Goal: Contribute content: Contribute content

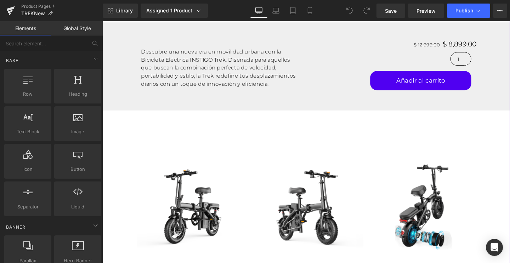
scroll to position [433, 0]
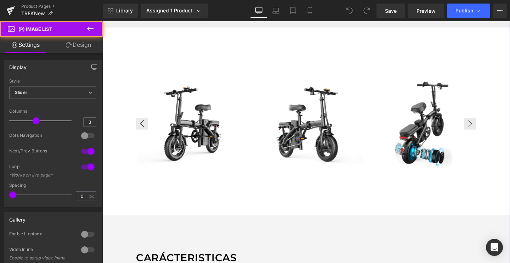
click at [323, 132] on div "‹" at bounding box center [317, 128] width 358 height 121
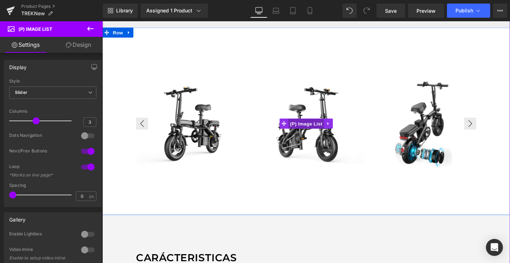
click at [326, 130] on span "(P) Image List" at bounding box center [317, 129] width 38 height 11
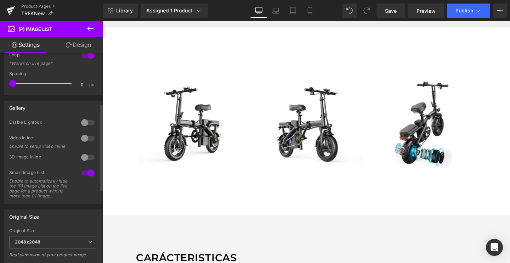
scroll to position [132, 0]
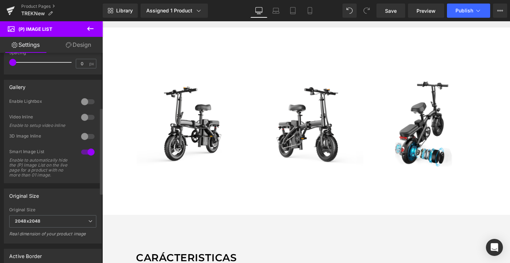
click at [81, 99] on div at bounding box center [87, 101] width 17 height 11
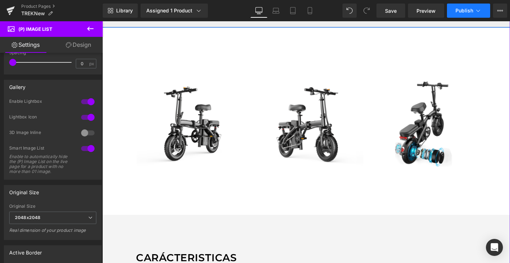
click at [467, 10] on span "Publish" at bounding box center [464, 11] width 18 height 6
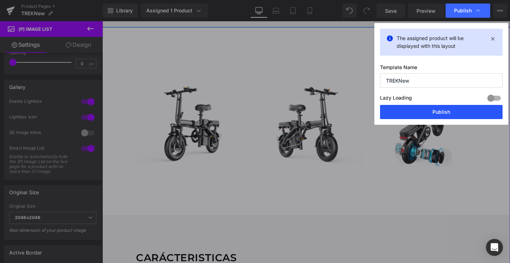
click at [424, 115] on button "Publish" at bounding box center [441, 112] width 123 height 14
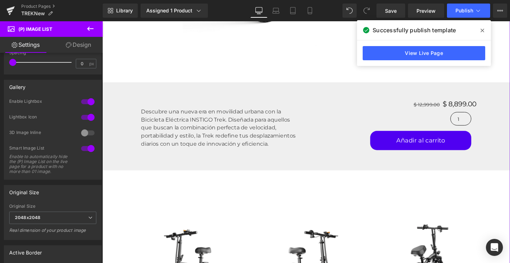
scroll to position [306, 0]
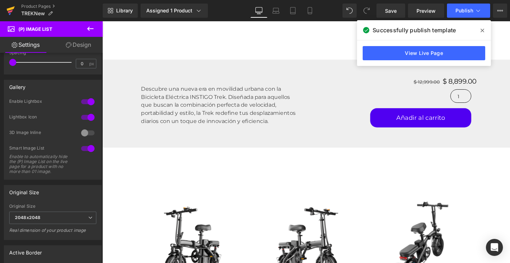
click at [12, 14] on icon at bounding box center [10, 11] width 9 height 18
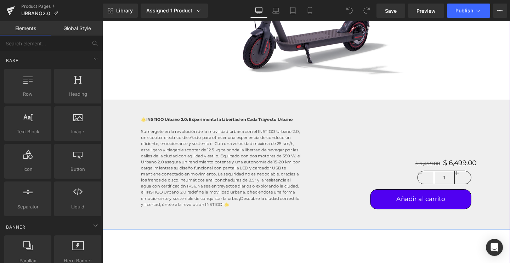
scroll to position [269, 0]
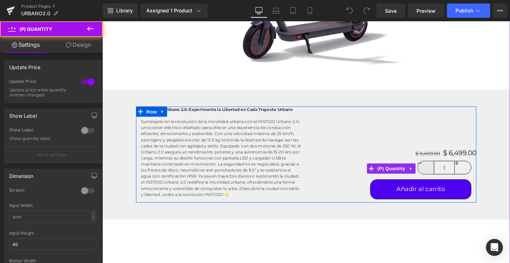
click at [440, 174] on link at bounding box center [442, 174] width 17 height 13
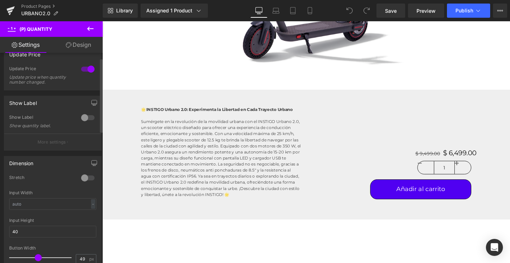
scroll to position [15, 0]
click at [83, 174] on div at bounding box center [87, 175] width 17 height 11
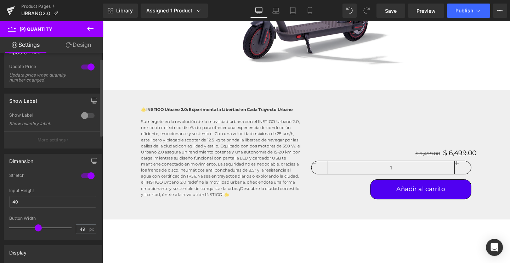
click at [83, 174] on div at bounding box center [87, 175] width 17 height 11
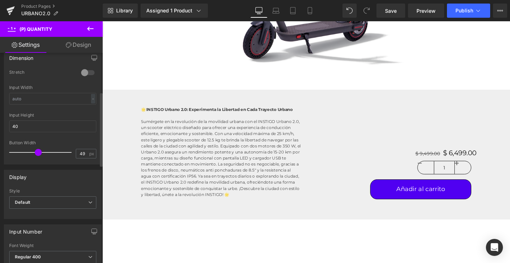
scroll to position [122, 0]
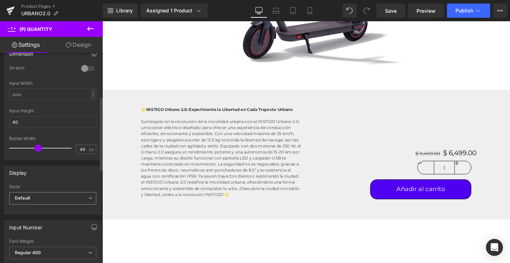
click at [29, 200] on b "Default" at bounding box center [22, 197] width 15 height 5
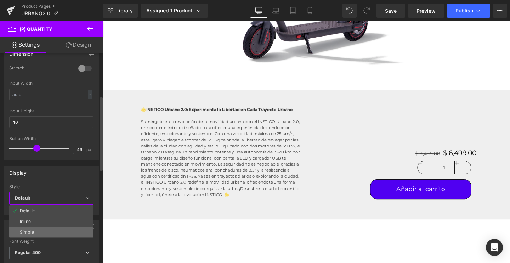
click at [20, 230] on div "Simple" at bounding box center [27, 232] width 14 height 5
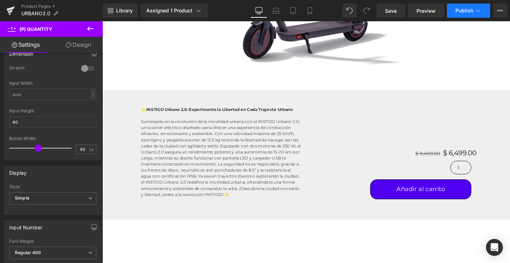
click at [457, 13] on span "Publish" at bounding box center [464, 11] width 18 height 6
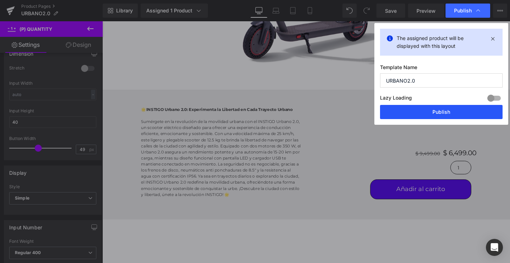
click at [430, 113] on button "Publish" at bounding box center [441, 112] width 123 height 14
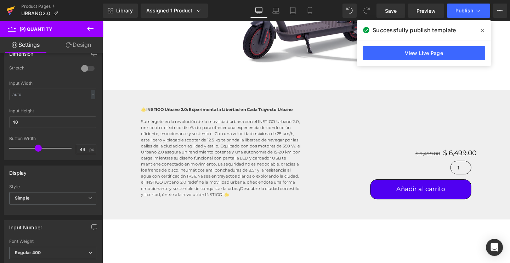
click at [13, 13] on icon at bounding box center [10, 11] width 9 height 18
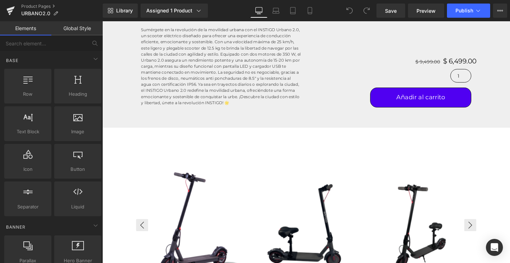
scroll to position [390, 0]
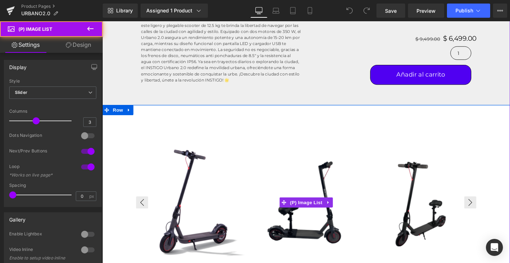
click at [304, 205] on img at bounding box center [317, 210] width 119 height 119
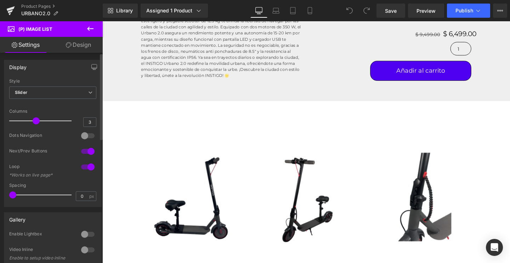
click at [85, 235] on div at bounding box center [87, 233] width 17 height 11
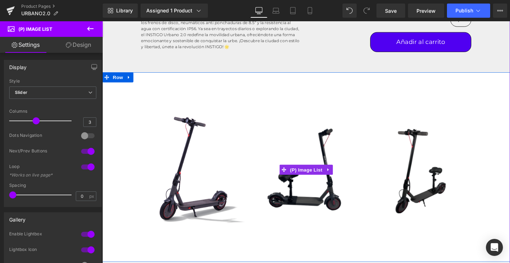
scroll to position [424, 0]
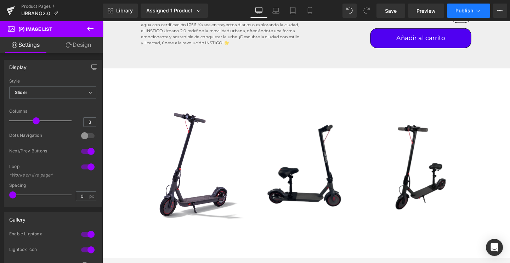
click at [475, 10] on icon at bounding box center [478, 10] width 7 height 7
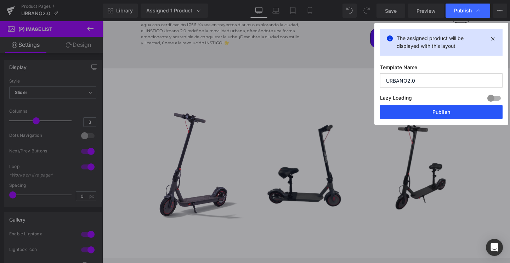
click at [411, 112] on button "Publish" at bounding box center [441, 112] width 123 height 14
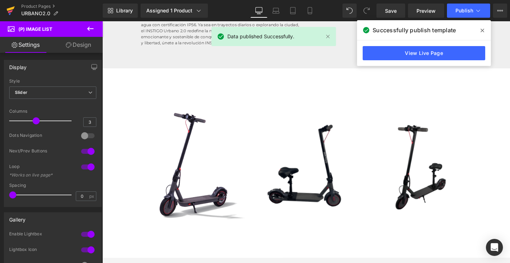
click at [12, 11] on icon at bounding box center [10, 11] width 5 height 3
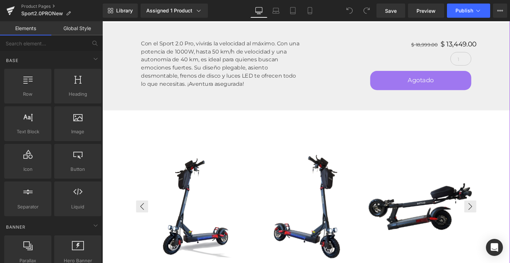
scroll to position [309, 0]
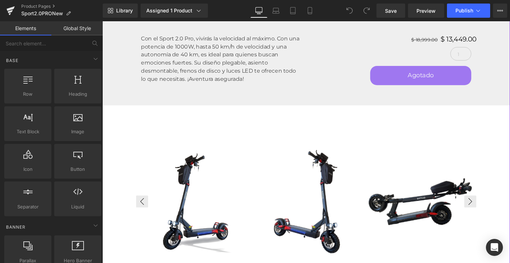
click at [321, 197] on img at bounding box center [317, 210] width 119 height 119
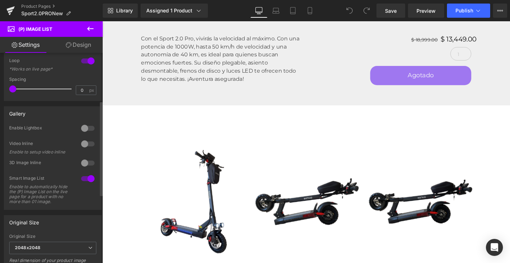
scroll to position [106, 0]
click at [84, 132] on div at bounding box center [87, 127] width 17 height 11
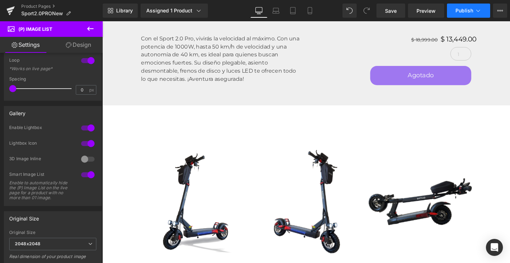
click at [462, 10] on span "Publish" at bounding box center [464, 11] width 18 height 6
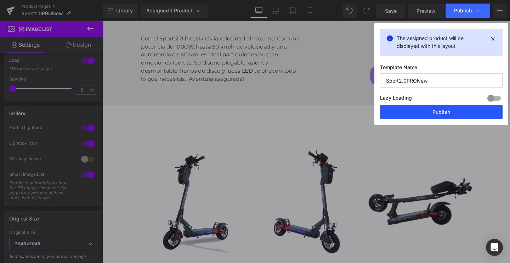
click at [411, 111] on button "Publish" at bounding box center [441, 112] width 123 height 14
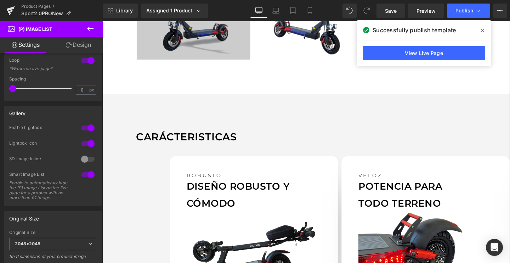
scroll to position [525, 0]
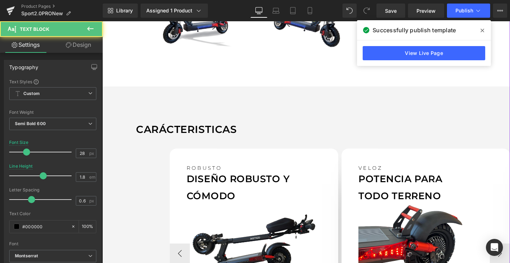
click at [225, 188] on p "DISEÑO ROBUSTO Y CÓMODO" at bounding box center [262, 196] width 142 height 36
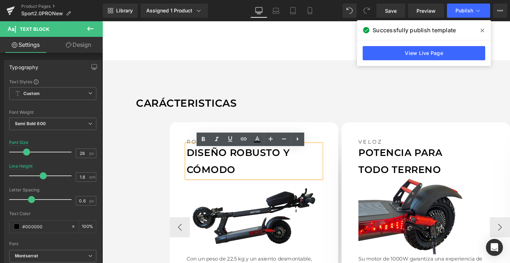
scroll to position [554, 0]
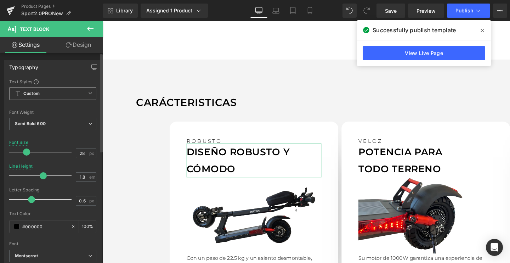
click at [50, 92] on span "Custom Setup Global Style" at bounding box center [52, 93] width 87 height 13
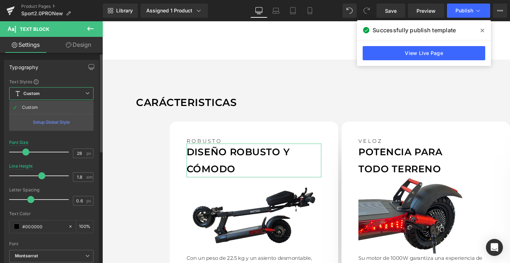
click at [57, 83] on div "Text Styles" at bounding box center [51, 82] width 84 height 6
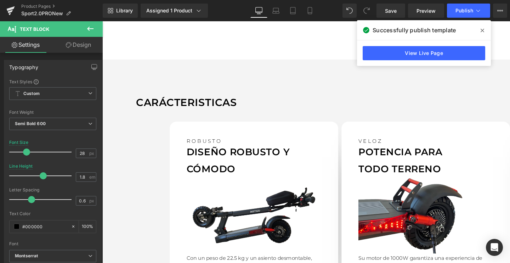
click at [86, 35] on button at bounding box center [90, 29] width 25 height 16
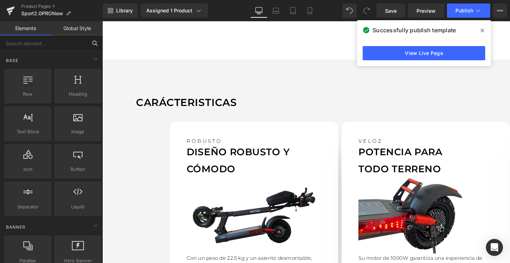
click at [38, 44] on input "text" at bounding box center [43, 43] width 87 height 16
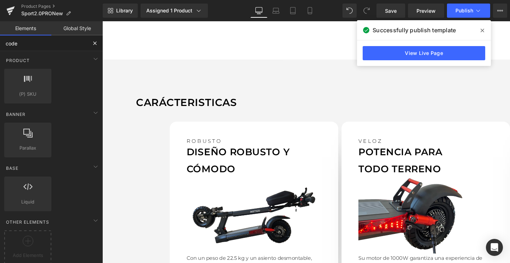
type input "cod"
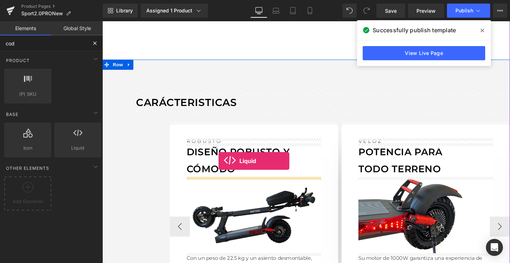
drag, startPoint x: 177, startPoint y: 160, endPoint x: 225, endPoint y: 168, distance: 48.5
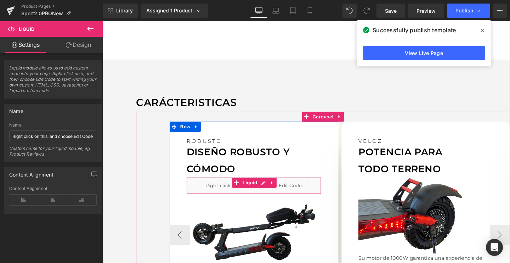
click at [222, 195] on div "Liquid" at bounding box center [262, 194] width 142 height 18
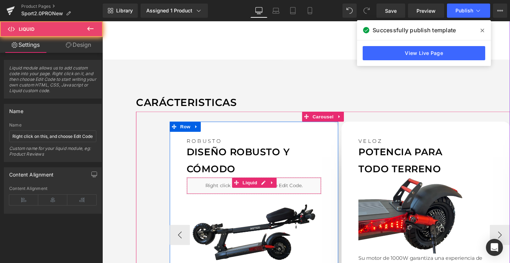
click at [222, 195] on div "Liquid" at bounding box center [262, 194] width 142 height 18
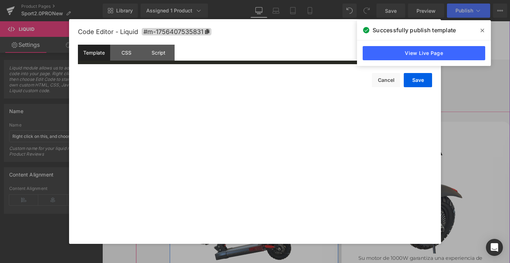
click at [221, 0] on div "Liquid You are previewing how the will restyle your page. You can not edit Elem…" at bounding box center [255, 0] width 510 height 0
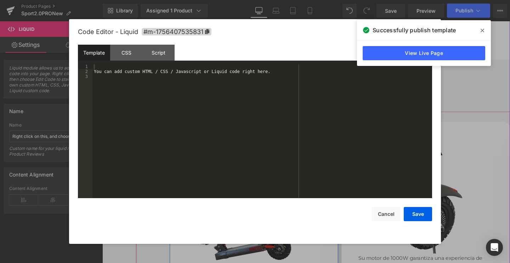
click at [174, 93] on div "You can add custom HTML / CSS / Javascript or Liquid code right here." at bounding box center [262, 136] width 340 height 144
click at [407, 211] on button "Save" at bounding box center [418, 214] width 28 height 14
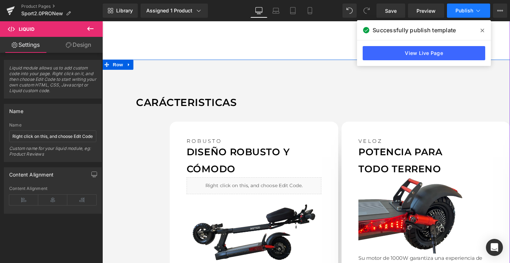
click at [462, 13] on button "Publish" at bounding box center [468, 11] width 43 height 14
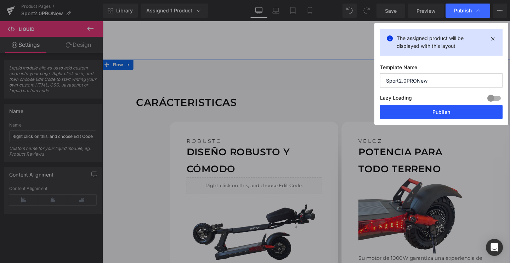
click at [427, 112] on button "Publish" at bounding box center [441, 112] width 123 height 14
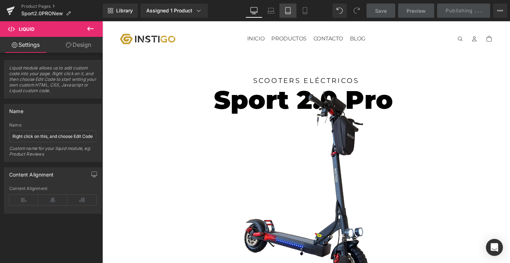
scroll to position [0, 0]
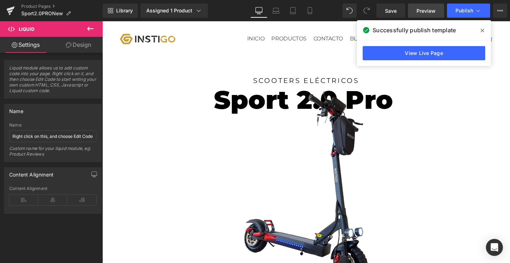
click at [435, 16] on link "Preview" at bounding box center [426, 11] width 36 height 14
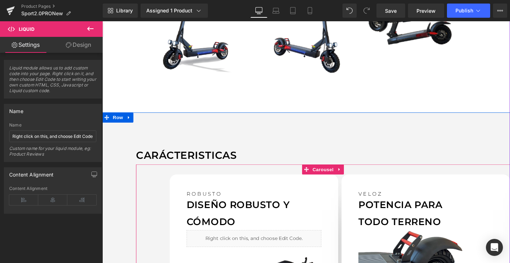
scroll to position [529, 0]
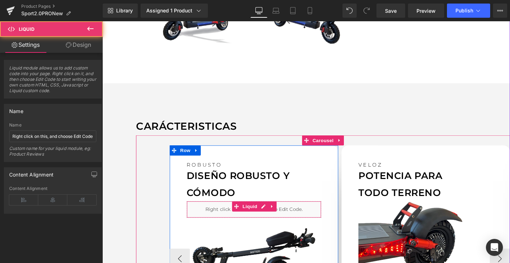
click at [210, 216] on div "Liquid" at bounding box center [262, 219] width 142 height 18
click at [227, 221] on div "Liquid" at bounding box center [262, 219] width 142 height 18
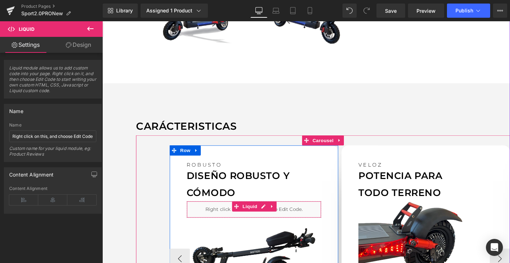
click at [227, 221] on div "Liquid" at bounding box center [262, 219] width 142 height 18
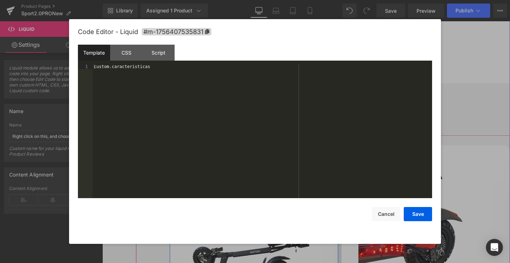
click at [219, 0] on div "Liquid You are previewing how the will restyle your page. You can not edit Elem…" at bounding box center [255, 0] width 510 height 0
click at [95, 67] on div "custom.caracteristicas" at bounding box center [262, 136] width 340 height 144
click at [166, 67] on div "{{custom.caracteristicas" at bounding box center [262, 136] width 340 height 144
click at [176, 72] on div "{{custom.caracteristicas" at bounding box center [262, 136] width 340 height 144
click at [416, 219] on button "Save" at bounding box center [418, 214] width 28 height 14
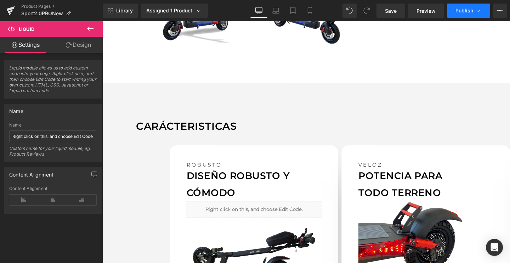
click at [457, 13] on span "Publish" at bounding box center [464, 11] width 18 height 6
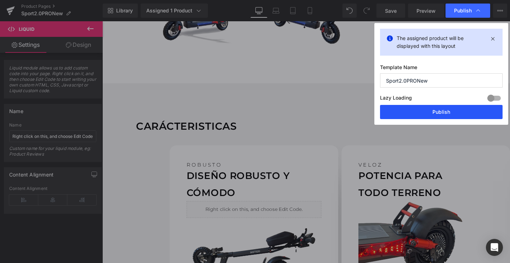
click at [407, 113] on button "Publish" at bounding box center [441, 112] width 123 height 14
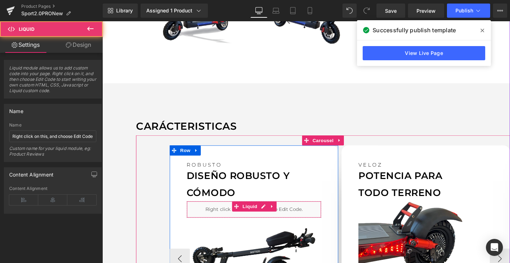
click at [232, 213] on div "Liquid" at bounding box center [262, 219] width 142 height 18
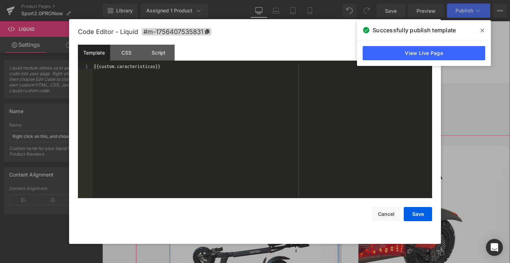
click at [227, 0] on div "Liquid You are previewing how the will restyle your page. You can not edit Elem…" at bounding box center [255, 0] width 510 height 0
click at [97, 65] on div "{{custom.caracteristicas}}" at bounding box center [262, 136] width 340 height 144
click at [415, 216] on button "Save" at bounding box center [418, 214] width 28 height 14
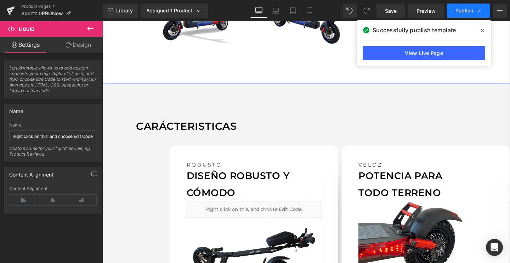
click at [464, 7] on button "Publish" at bounding box center [468, 11] width 43 height 14
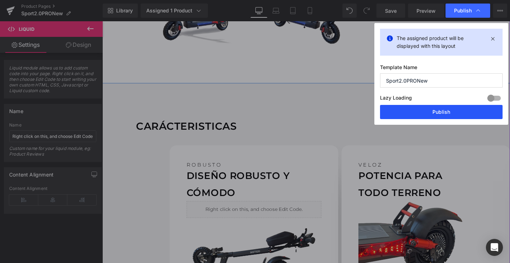
click at [411, 108] on button "Publish" at bounding box center [441, 112] width 123 height 14
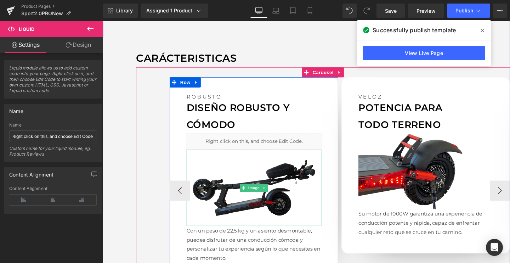
scroll to position [596, 0]
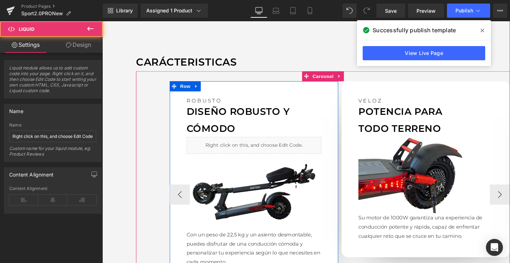
click at [205, 157] on div "Liquid" at bounding box center [262, 152] width 142 height 18
click at [210, 151] on div "Liquid" at bounding box center [262, 152] width 142 height 18
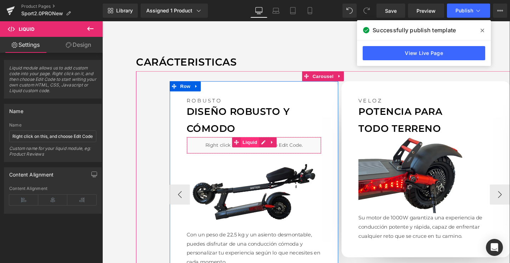
click at [258, 148] on span "Liquid" at bounding box center [257, 148] width 19 height 11
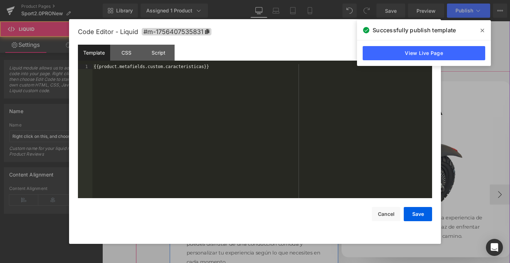
click at [269, 148] on icon at bounding box center [271, 148] width 5 height 5
click at [480, 32] on span at bounding box center [482, 30] width 11 height 11
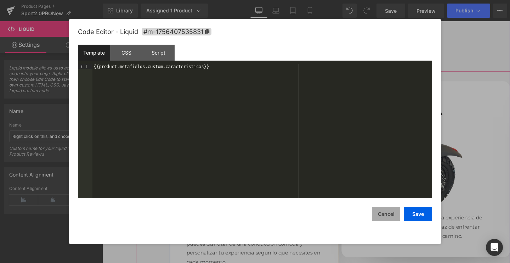
click at [379, 216] on button "Cancel" at bounding box center [386, 214] width 28 height 14
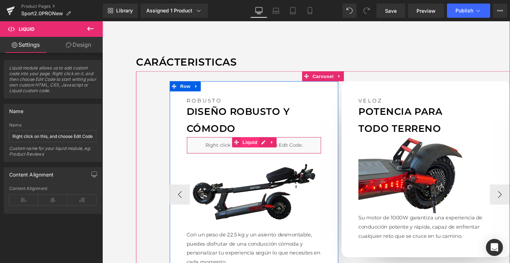
click at [252, 149] on span "Liquid" at bounding box center [257, 148] width 19 height 11
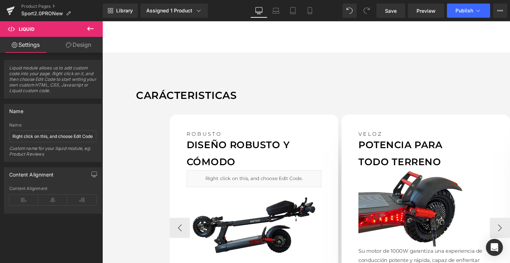
scroll to position [573, 0]
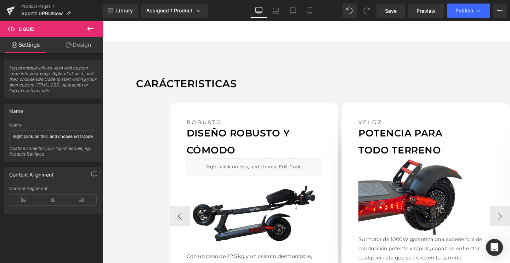
click at [273, 174] on div "Liquid" at bounding box center [262, 174] width 142 height 18
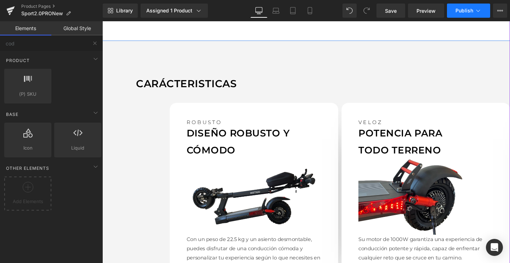
click at [473, 8] on span "Publish" at bounding box center [464, 11] width 18 height 6
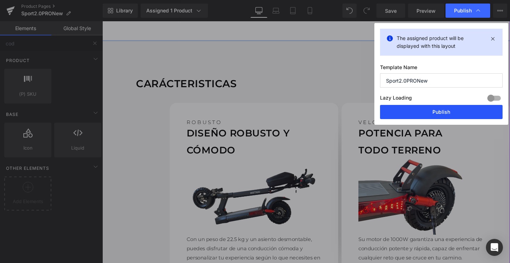
click at [420, 109] on button "Publish" at bounding box center [441, 112] width 123 height 14
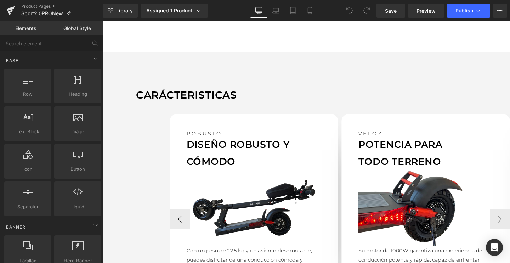
scroll to position [569, 0]
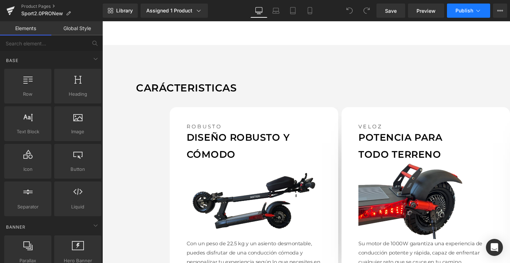
click at [465, 15] on button "Publish" at bounding box center [468, 11] width 43 height 14
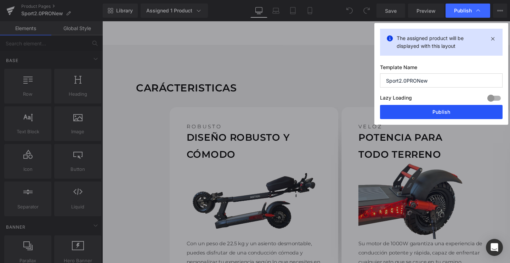
click at [417, 108] on button "Publish" at bounding box center [441, 112] width 123 height 14
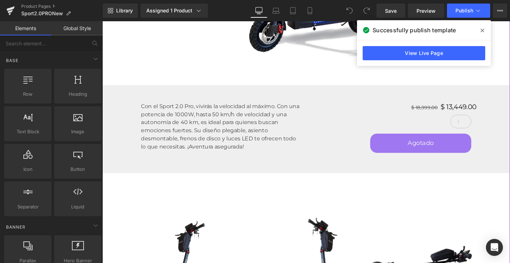
scroll to position [277, 0]
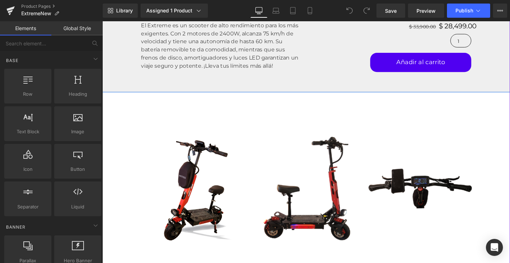
scroll to position [363, 0]
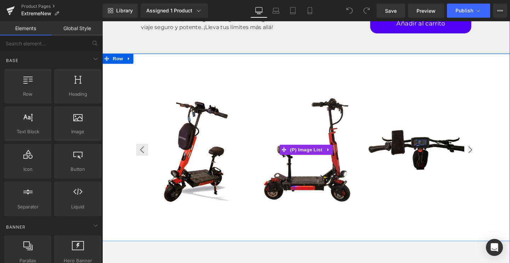
click at [493, 156] on button "›" at bounding box center [489, 156] width 13 height 13
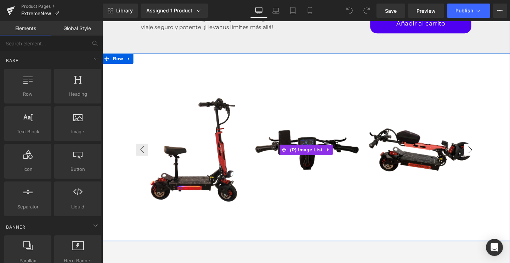
click at [490, 155] on button "›" at bounding box center [489, 156] width 13 height 13
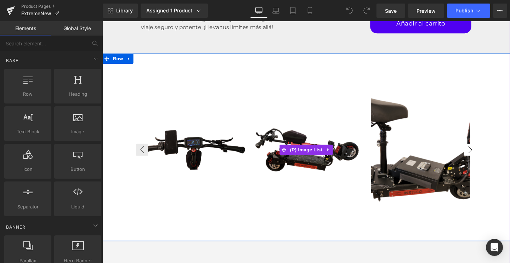
click at [490, 155] on button "›" at bounding box center [489, 156] width 13 height 13
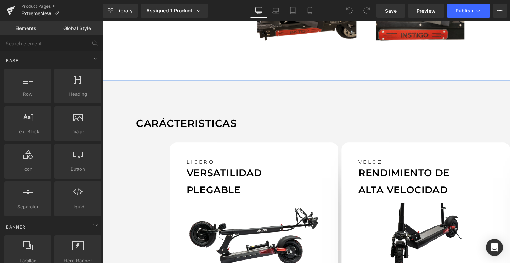
scroll to position [549, 0]
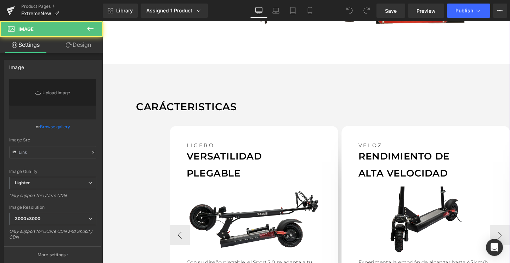
click at [263, 229] on div "Image" at bounding box center [262, 229] width 142 height 80
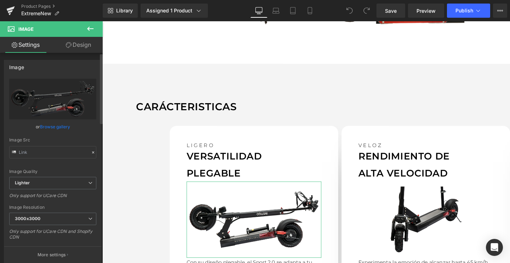
click at [61, 127] on link "Browse gallery" at bounding box center [55, 126] width 30 height 12
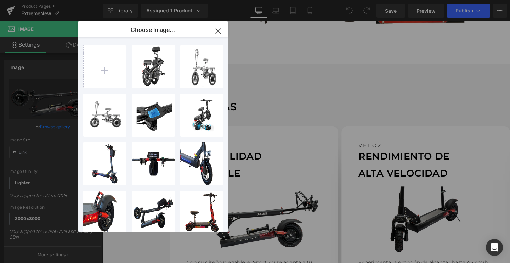
scroll to position [0, 0]
click at [0, 0] on icon "button" at bounding box center [0, 0] width 0 height 0
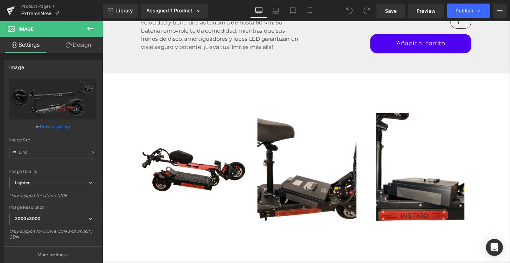
scroll to position [340, 0]
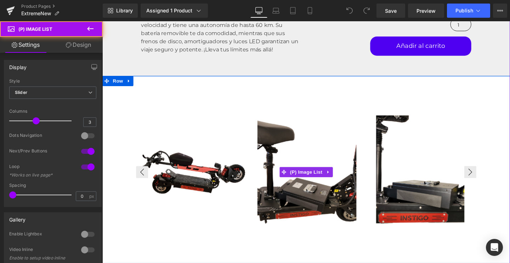
click at [203, 179] on img at bounding box center [197, 179] width 119 height 119
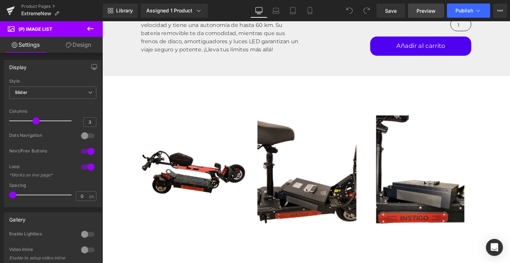
click at [414, 10] on link "Preview" at bounding box center [426, 11] width 36 height 14
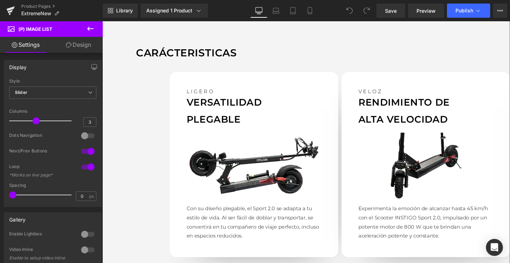
scroll to position [643, 0]
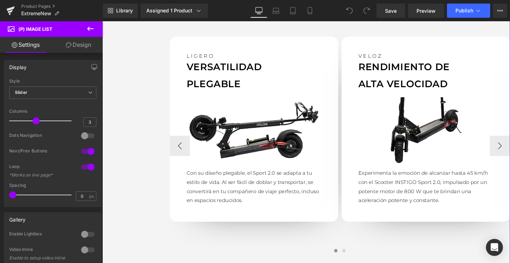
click at [263, 127] on img at bounding box center [262, 136] width 142 height 80
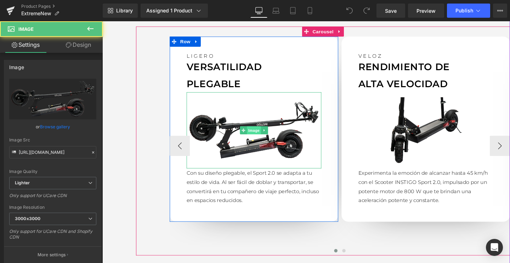
click at [262, 134] on span "Image" at bounding box center [261, 135] width 15 height 9
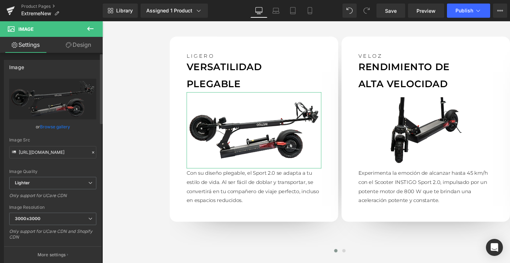
click at [53, 126] on link "Browse gallery" at bounding box center [55, 126] width 30 height 12
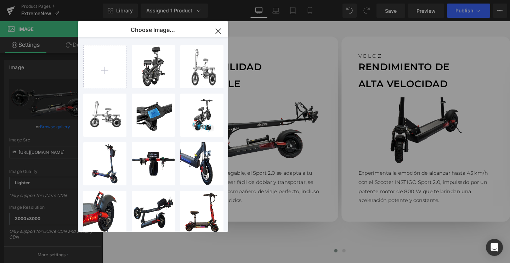
type input "C:\fakepath\06 1.png"
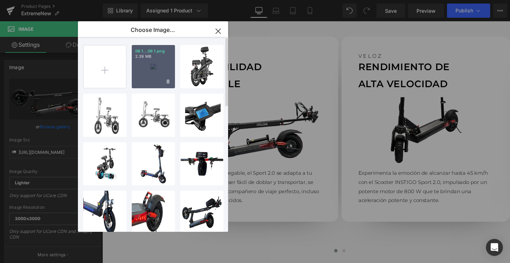
click at [0, 0] on div "06 1...06 1.png 2.39 MB" at bounding box center [0, 0] width 0 height 0
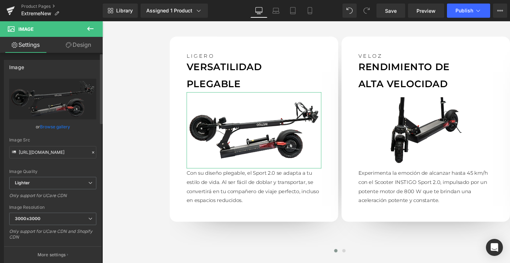
click at [55, 128] on link "Browse gallery" at bounding box center [55, 126] width 30 height 12
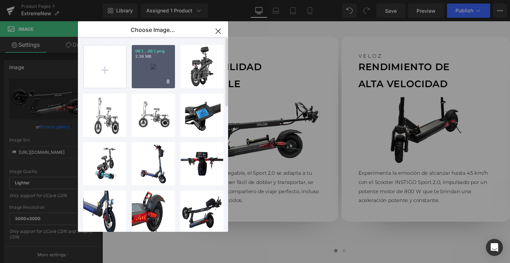
click at [0, 0] on div "06 1...06 1.png 2.39 MB" at bounding box center [0, 0] width 0 height 0
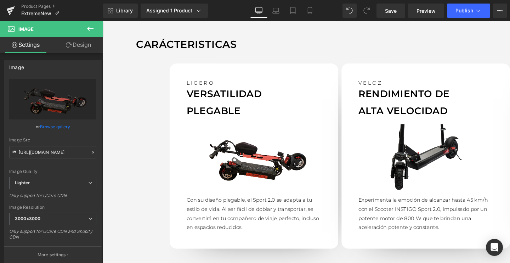
scroll to position [608, 0]
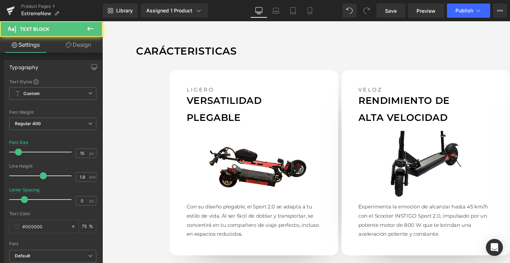
click at [210, 230] on p "Con su diseño plegable, el Sport 2.0 se adapta a tu estilo de vida. Al ser fáci…" at bounding box center [262, 230] width 142 height 38
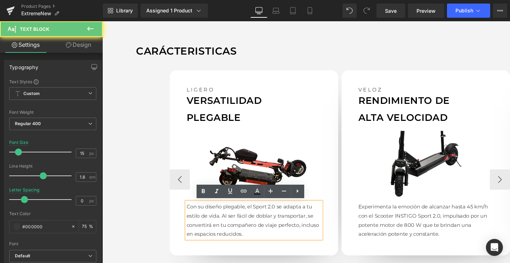
click at [210, 229] on p "Con su diseño plegable, el Sport 2.0 se adapta a tu estilo de vida. Al ser fáci…" at bounding box center [262, 230] width 142 height 38
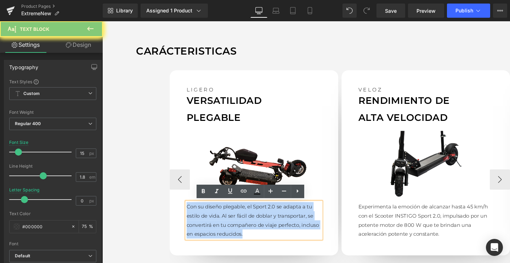
click at [210, 229] on p "Con su diseño plegable, el Sport 2.0 se adapta a tu estilo de vida. Al ser fáci…" at bounding box center [262, 230] width 142 height 38
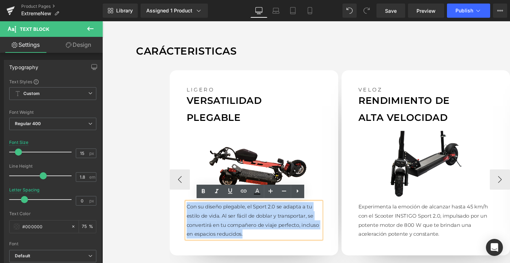
paste div
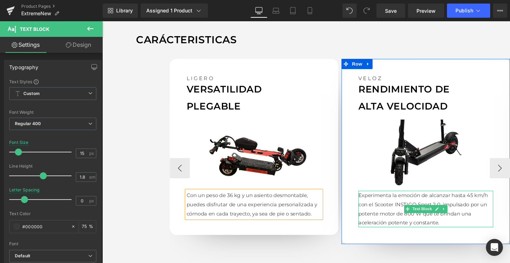
scroll to position [620, 0]
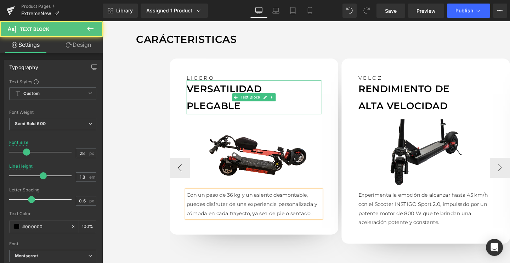
click at [203, 101] on p "PLEGABLE" at bounding box center [262, 110] width 142 height 18
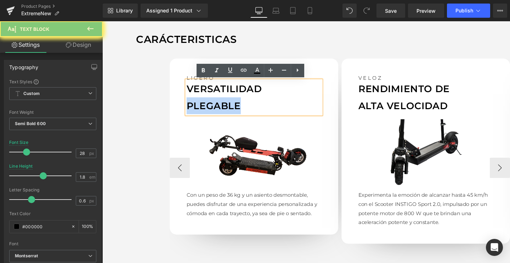
click at [203, 101] on p "PLEGABLE" at bounding box center [262, 110] width 142 height 18
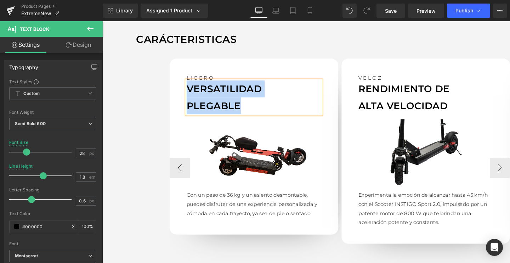
paste div
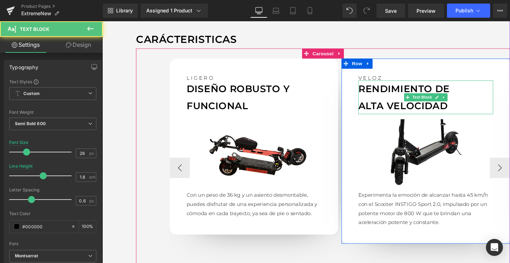
click at [402, 103] on p "ALTA VELOCIDAD" at bounding box center [443, 110] width 142 height 18
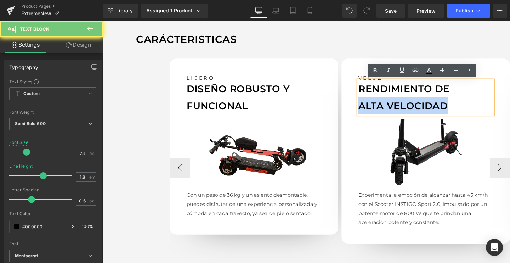
click at [402, 103] on p "ALTA VELOCIDAD" at bounding box center [443, 110] width 142 height 18
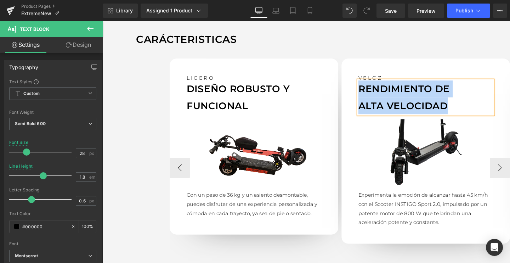
paste div
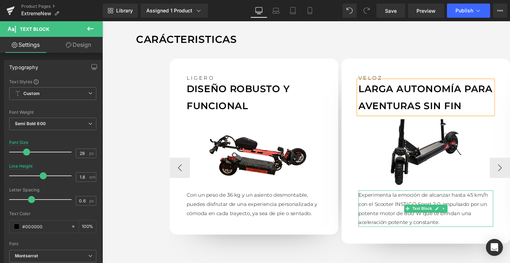
click at [391, 220] on p "Experimenta la emoción de alcanzar hasta 45 km/h con el Scooter INSTIGO Sport 2…" at bounding box center [443, 218] width 142 height 38
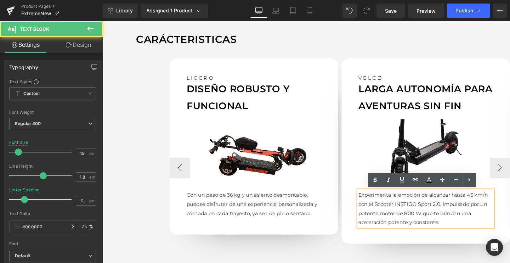
click at [391, 220] on p "Experimenta la emoción de alcanzar hasta 45 km/h con el Scooter INSTIGO Sport 2…" at bounding box center [443, 218] width 142 height 38
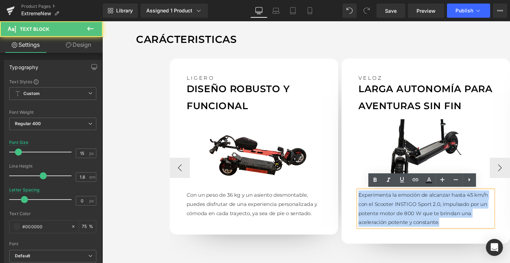
click at [391, 220] on p "Experimenta la emoción de alcanzar hasta 45 km/h con el Scooter INSTIGO Sport 2…" at bounding box center [443, 218] width 142 height 38
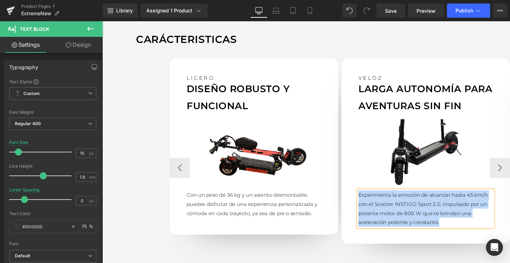
paste div
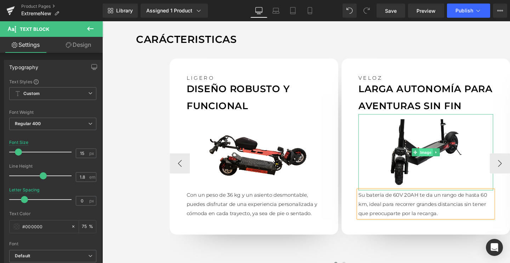
click at [439, 159] on span "Image" at bounding box center [442, 159] width 15 height 9
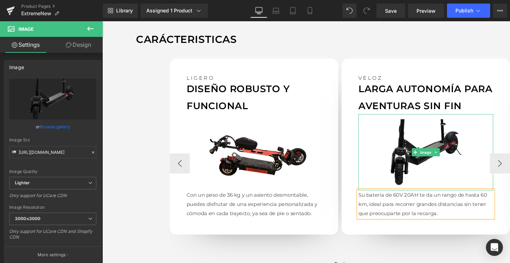
click at [404, 144] on img at bounding box center [443, 159] width 142 height 80
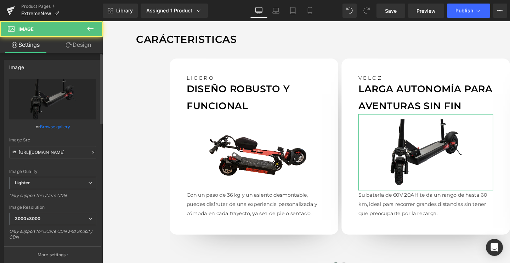
click at [58, 123] on link "Browse gallery" at bounding box center [55, 126] width 30 height 12
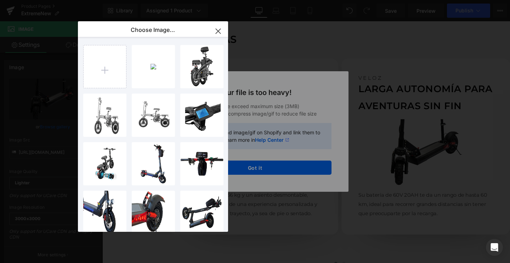
click at [0, 0] on icon "button" at bounding box center [0, 0] width 0 height 0
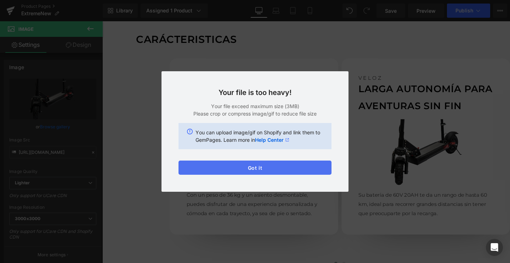
click at [268, 167] on button "Got it" at bounding box center [255, 167] width 153 height 14
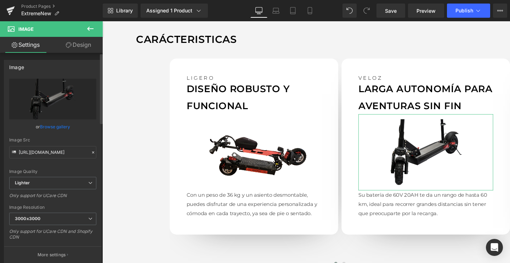
click at [50, 128] on link "Browse gallery" at bounding box center [55, 126] width 30 height 12
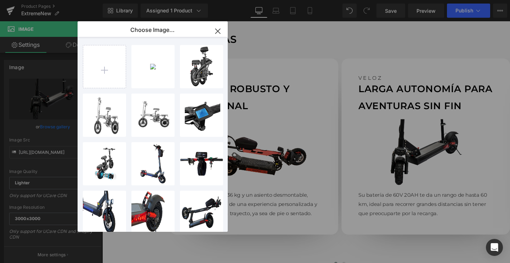
type input "C:\fakepath\ft2.webp"
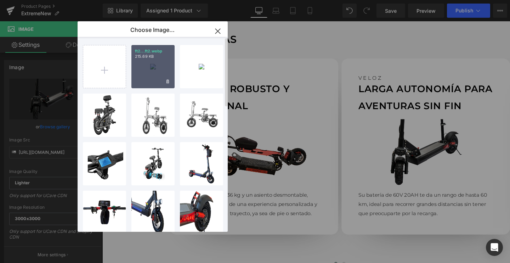
click at [151, 67] on div "ft2...ft2.webp 215.69 KB" at bounding box center [152, 66] width 43 height 43
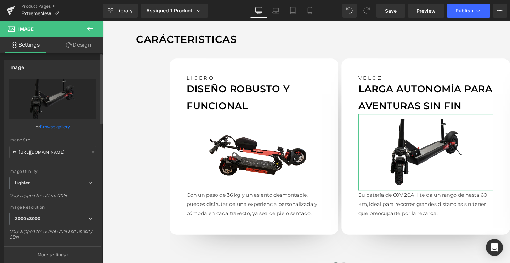
click at [52, 129] on link "Browse gallery" at bounding box center [55, 126] width 30 height 12
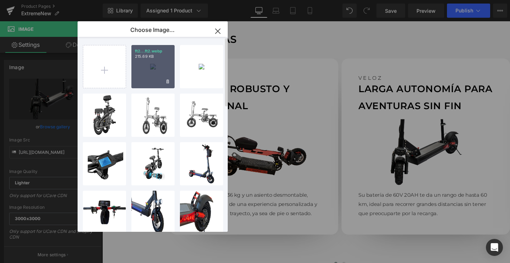
click at [151, 73] on div "ft2...ft2.webp 215.69 KB" at bounding box center [152, 66] width 43 height 43
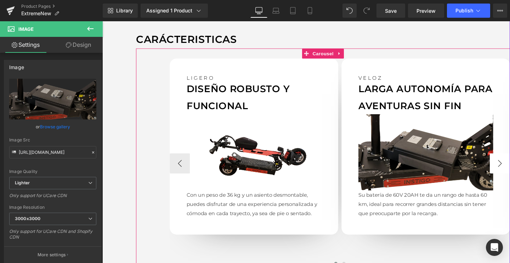
click at [510, 165] on button "›" at bounding box center [520, 170] width 21 height 21
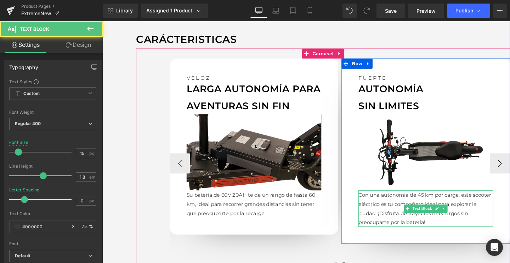
click at [399, 203] on p "Con una autonomía de 45 km por carga, este scooter eléctrico es tu compañero id…" at bounding box center [443, 218] width 142 height 38
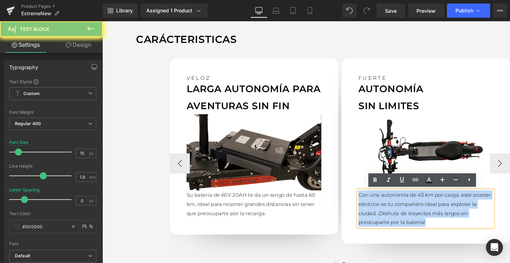
click at [399, 203] on p "Con una autonomía de 45 km por carga, este scooter eléctrico es tu compañero id…" at bounding box center [443, 218] width 142 height 38
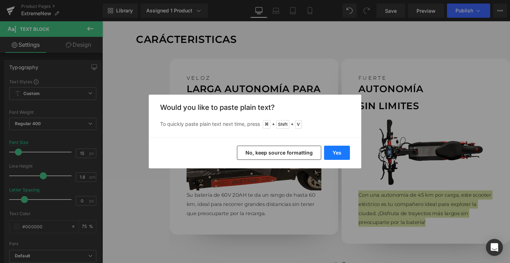
click at [333, 153] on button "Yes" at bounding box center [337, 153] width 26 height 14
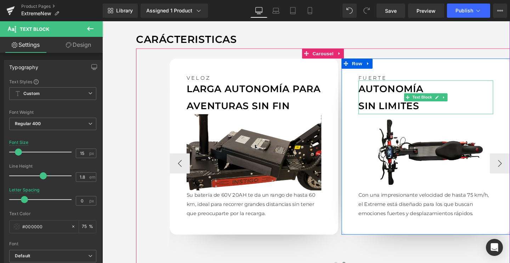
click at [386, 91] on p "AUTONOMÍA" at bounding box center [443, 93] width 142 height 18
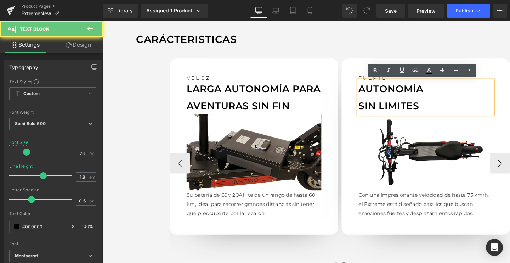
click at [386, 91] on p "AUTONOMÍA" at bounding box center [443, 93] width 142 height 18
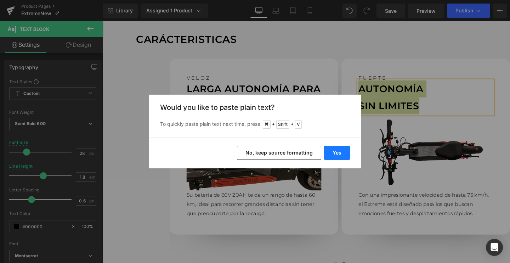
click at [337, 156] on button "Yes" at bounding box center [337, 153] width 26 height 14
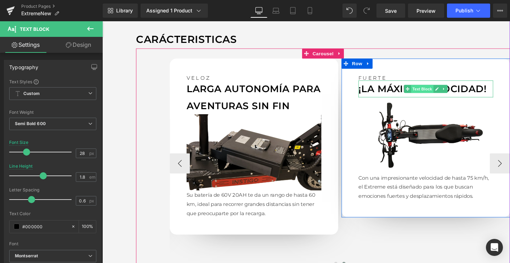
click at [437, 93] on span "Text Block" at bounding box center [438, 92] width 23 height 9
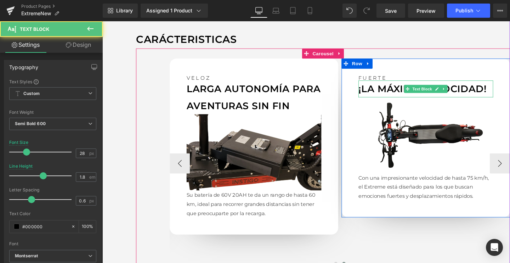
click at [454, 86] on p "¡LA MÁXIMA VELOCIDAD!" at bounding box center [443, 93] width 142 height 18
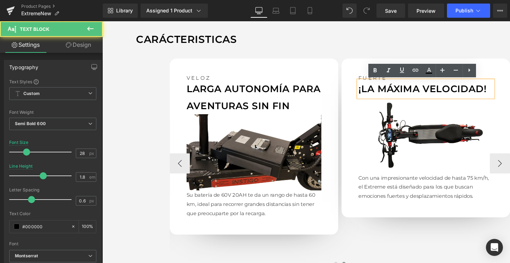
click at [438, 90] on p "¡LA MÁXIMA VELOCIDAD!" at bounding box center [443, 93] width 142 height 18
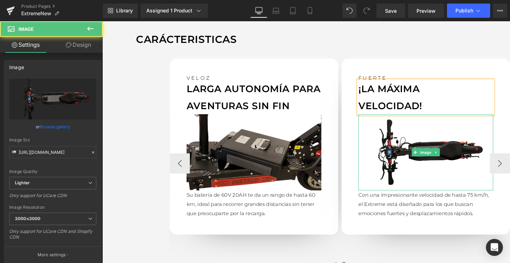
click at [413, 148] on img at bounding box center [443, 159] width 142 height 80
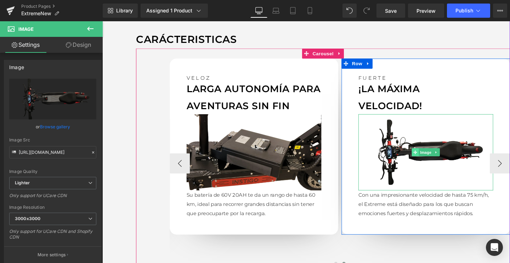
click at [429, 160] on icon at bounding box center [431, 159] width 4 height 4
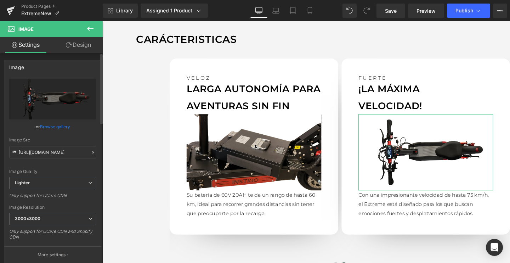
click at [45, 126] on link "Browse gallery" at bounding box center [55, 126] width 30 height 12
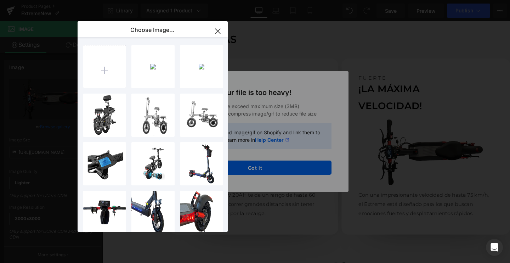
type input "C:\fakepath\ft3.webp"
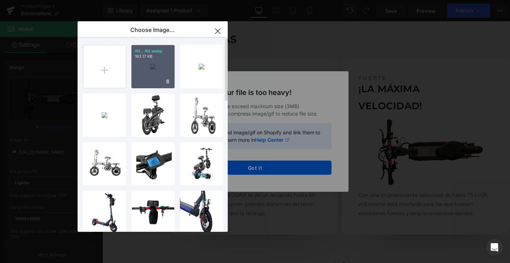
click at [156, 69] on div "ft3...ft3.webp 193.17 KB" at bounding box center [152, 66] width 43 height 43
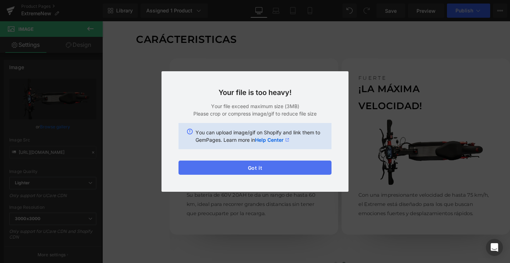
click at [216, 168] on button "Got it" at bounding box center [255, 167] width 153 height 14
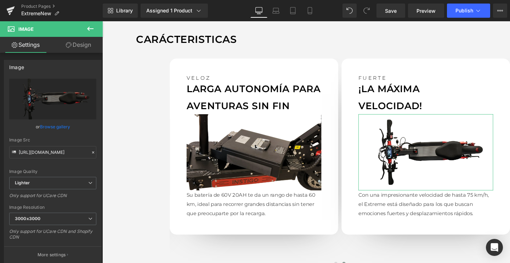
click at [57, 127] on link "Browse gallery" at bounding box center [55, 126] width 30 height 12
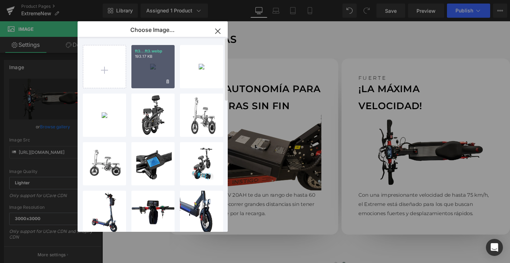
click at [158, 64] on div "ft3...ft3.webp 193.17 KB" at bounding box center [152, 66] width 43 height 43
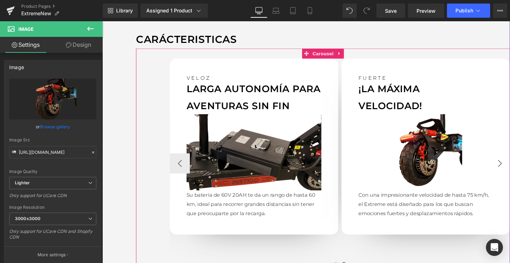
click at [510, 167] on button "›" at bounding box center [520, 170] width 21 height 21
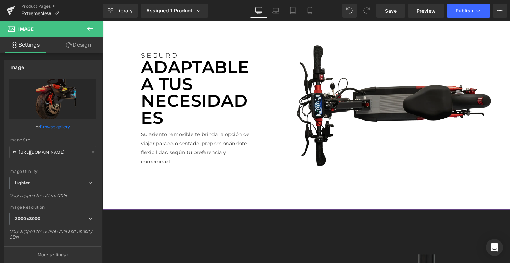
scroll to position [1151, 0]
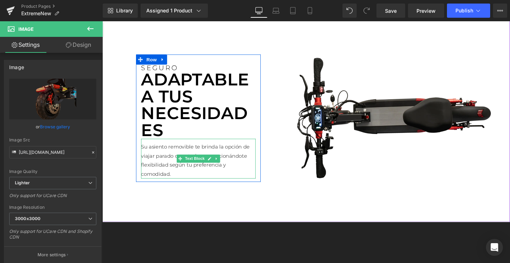
click at [168, 170] on p "Su asiento removible te brinda la opción de viajar parado o sentado, proporcion…" at bounding box center [203, 167] width 120 height 38
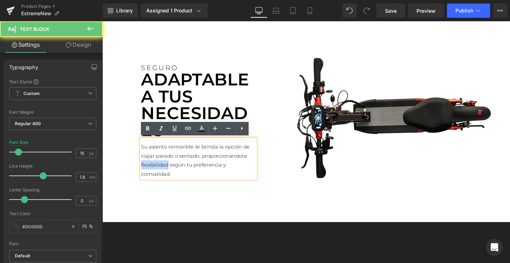
click at [168, 170] on p "Su asiento removible te brinda la opción de viajar parado o sentado, proporcion…" at bounding box center [203, 167] width 120 height 38
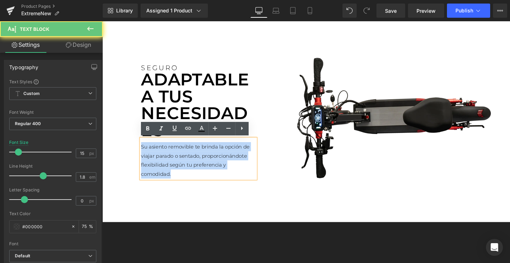
click at [168, 170] on p "Su asiento removible te brinda la opción de viajar parado o sentado, proporcion…" at bounding box center [203, 167] width 120 height 38
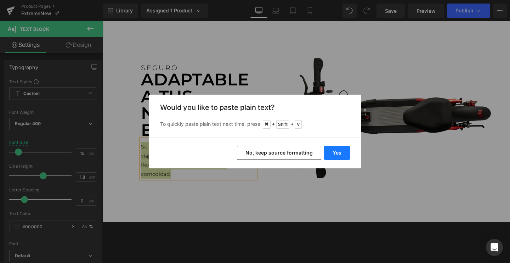
click at [335, 158] on button "Yes" at bounding box center [337, 153] width 26 height 14
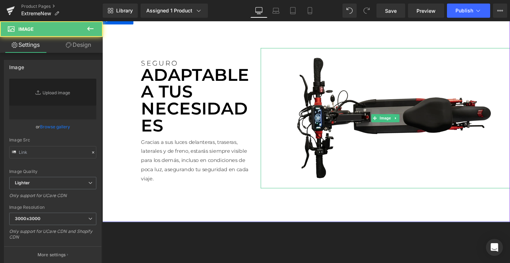
click at [344, 109] on img at bounding box center [400, 124] width 262 height 148
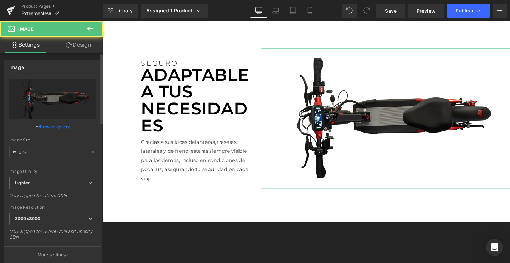
click at [56, 124] on link "Browse gallery" at bounding box center [55, 126] width 30 height 12
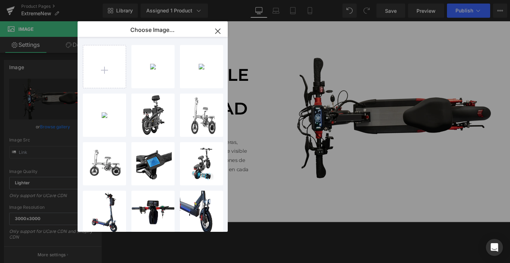
type input "C:\fakepath\06_d0fc67d6-ac4e-4412-ac06-a34359432ecd_2048x2048.png.webp"
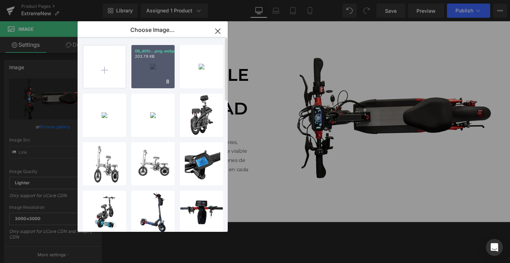
click at [154, 73] on div "06_d0fc...png.webp 203.78 KB" at bounding box center [152, 66] width 43 height 43
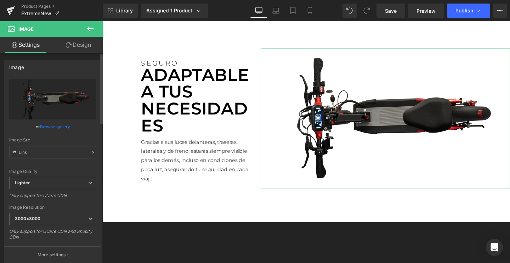
click at [60, 125] on link "Browse gallery" at bounding box center [55, 126] width 30 height 12
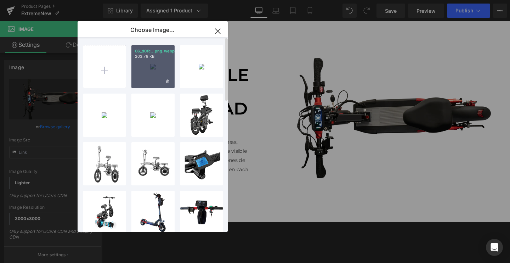
click at [150, 73] on div "06_d0fc...png.webp 203.78 KB" at bounding box center [152, 66] width 43 height 43
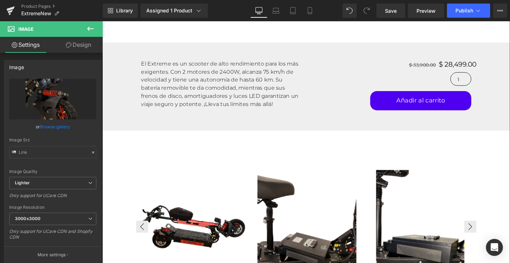
scroll to position [289, 0]
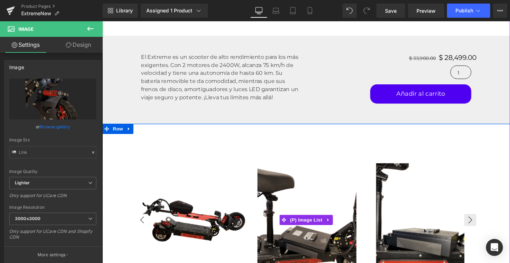
click at [145, 234] on button "‹" at bounding box center [144, 229] width 13 height 13
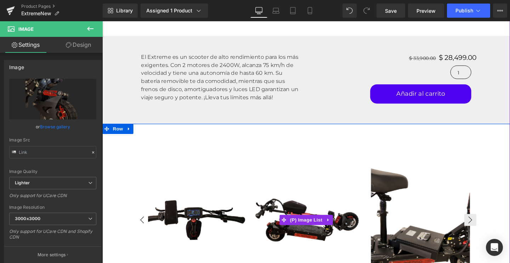
click at [145, 234] on button "‹" at bounding box center [144, 229] width 13 height 13
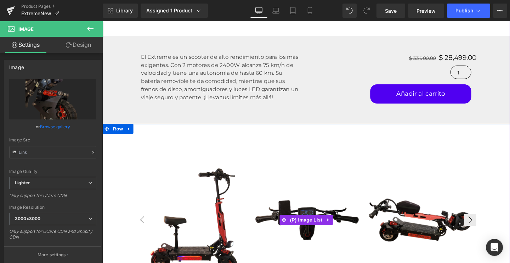
click at [145, 234] on button "‹" at bounding box center [144, 229] width 13 height 13
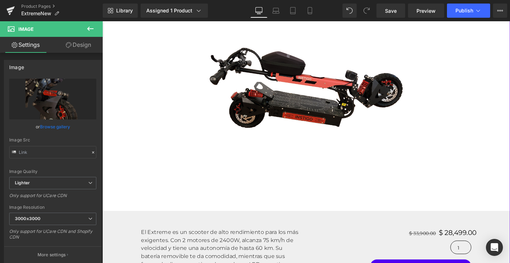
scroll to position [95, 0]
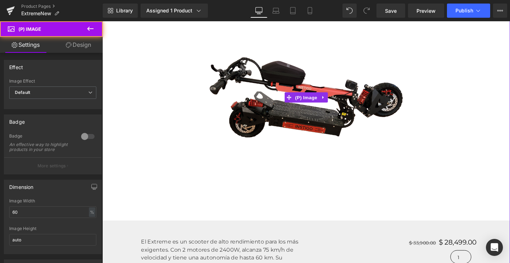
click at [307, 80] on img at bounding box center [316, 101] width 223 height 223
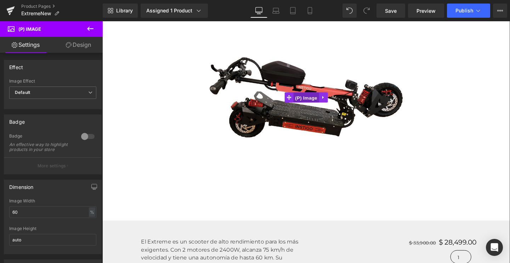
click at [310, 101] on span "(P) Image" at bounding box center [316, 101] width 27 height 11
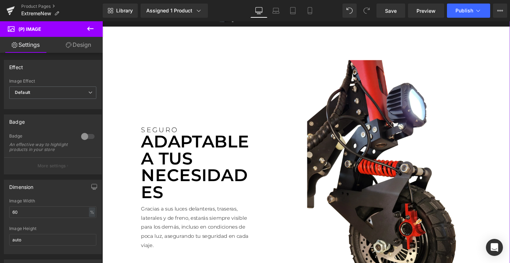
scroll to position [1179, 0]
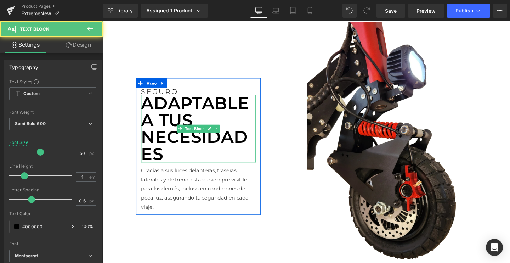
click at [183, 129] on p "ADAPTABLE A TUS NECESIDADES" at bounding box center [203, 134] width 120 height 71
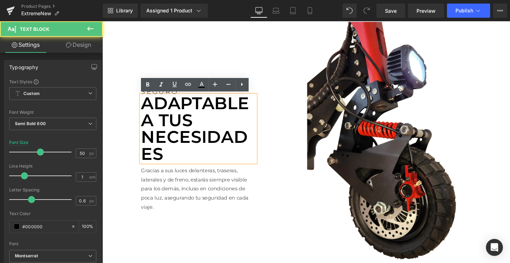
click at [168, 119] on p "ADAPTABLE A TUS NECESIDADES" at bounding box center [203, 134] width 120 height 71
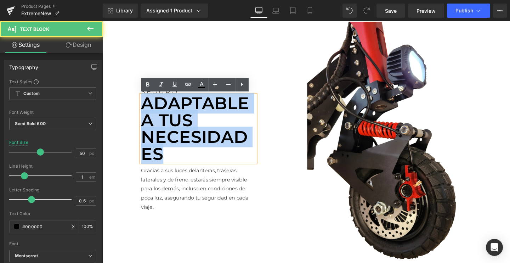
click at [168, 119] on p "ADAPTABLE A TUS NECESIDADES" at bounding box center [203, 134] width 120 height 71
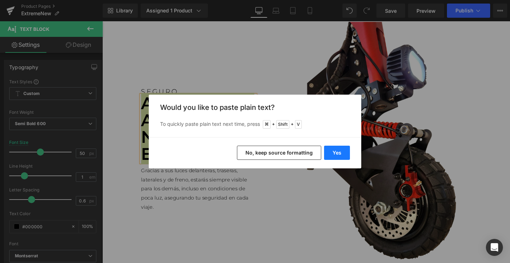
click at [335, 151] on button "Yes" at bounding box center [337, 153] width 26 height 14
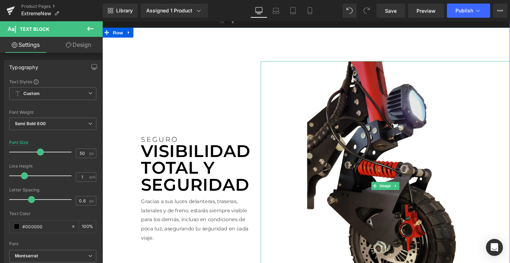
scroll to position [1100, 0]
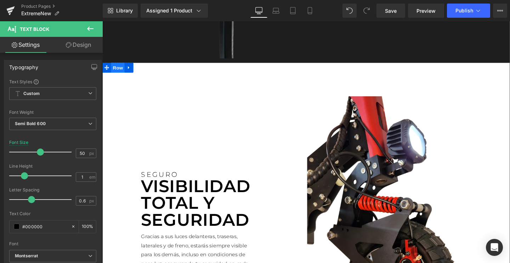
click at [112, 74] on span "Row" at bounding box center [119, 70] width 14 height 11
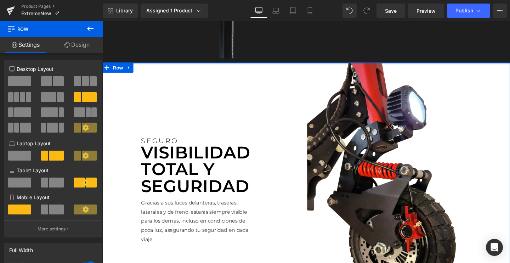
drag, startPoint x: 312, startPoint y: 76, endPoint x: 315, endPoint y: 4, distance: 72.0
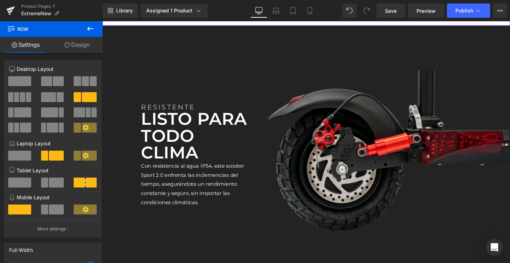
scroll to position [1457, 0]
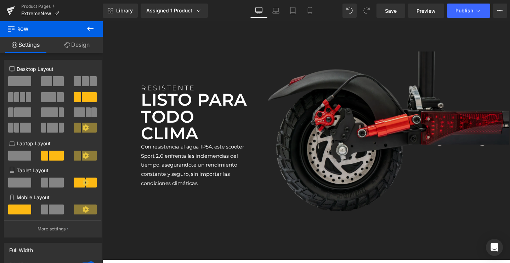
click at [322, 127] on img at bounding box center [400, 139] width 262 height 266
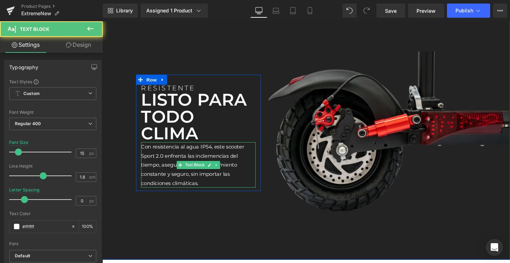
click at [167, 170] on p "Con resistencia al agua IP54, este scooter Sport 2.0 enfrenta las inclemencias …" at bounding box center [203, 172] width 120 height 48
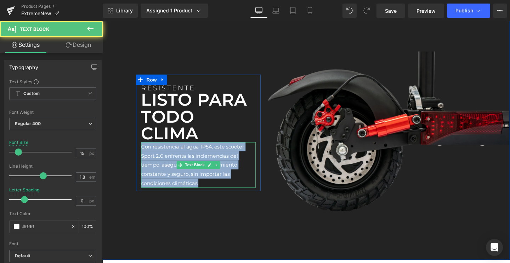
click at [167, 170] on p "Con resistencia al agua IP54, este scooter Sport 2.0 enfrenta las inclemencias …" at bounding box center [203, 172] width 120 height 48
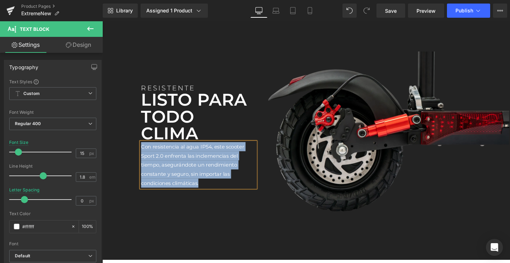
paste div
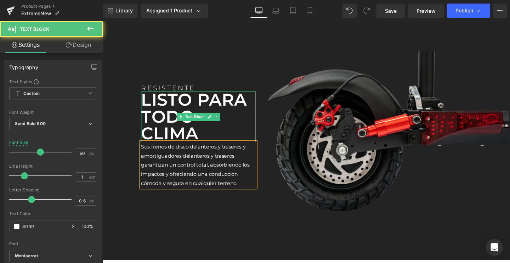
click at [153, 135] on p "LISTO PARA TODO CLIMA" at bounding box center [203, 121] width 120 height 53
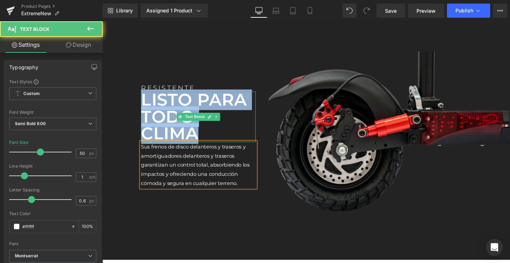
click at [153, 135] on p "LISTO PARA TODO CLIMA" at bounding box center [203, 121] width 120 height 53
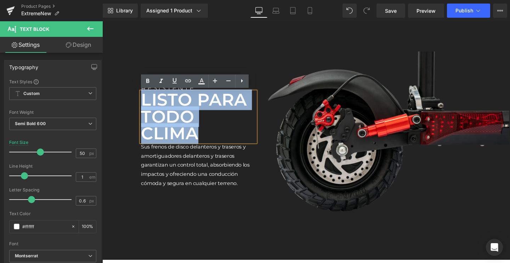
paste div
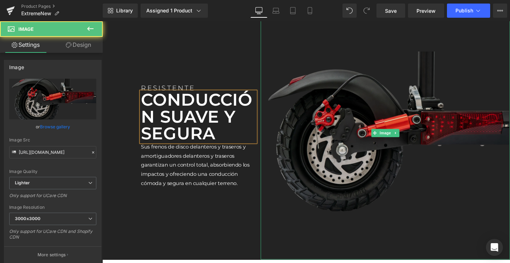
click at [341, 132] on img at bounding box center [400, 139] width 262 height 266
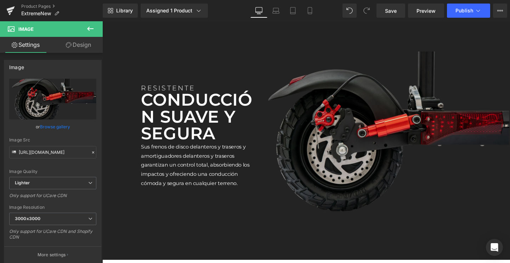
click at [360, 144] on img at bounding box center [400, 139] width 262 height 266
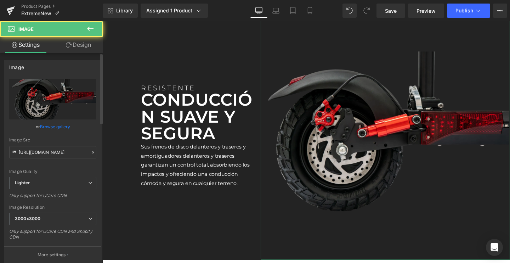
click at [68, 124] on link "Browse gallery" at bounding box center [55, 126] width 30 height 12
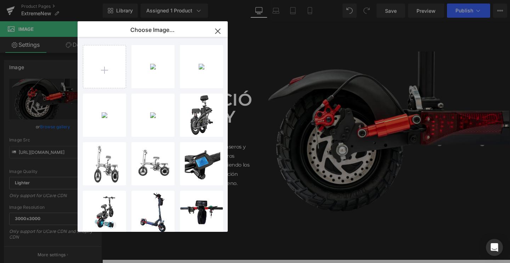
type input "C:\fakepath\09_64a8ced5-f962-4c97-a25a-0c5fdfaa78f4_2048x2048.png.webp"
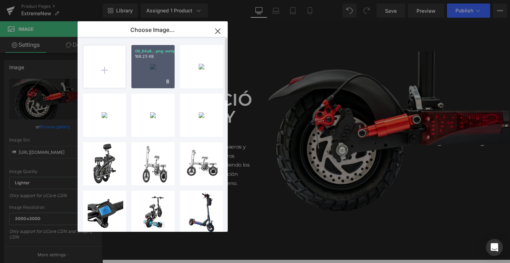
click at [157, 77] on div "09_64a8...png.webp 168.25 KB" at bounding box center [152, 66] width 43 height 43
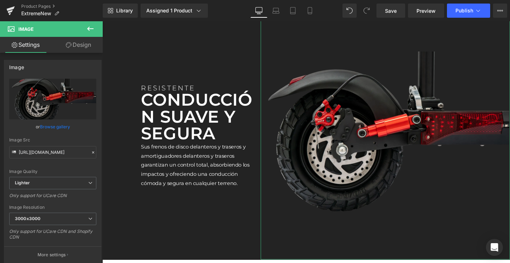
click at [61, 126] on link "Browse gallery" at bounding box center [55, 126] width 30 height 12
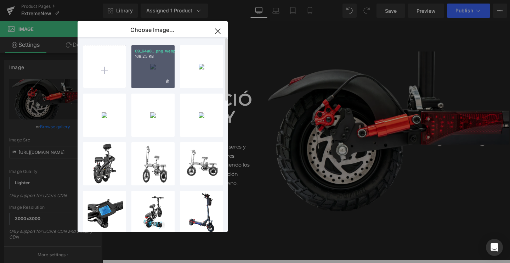
click at [155, 77] on div "09_64a8...png.webp 168.25 KB" at bounding box center [152, 66] width 43 height 43
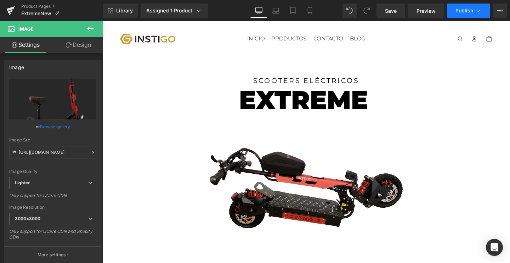
scroll to position [0, 0]
click at [459, 11] on span "Publish" at bounding box center [464, 11] width 18 height 6
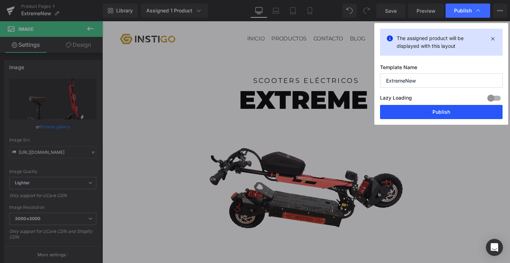
click at [419, 108] on button "Publish" at bounding box center [441, 112] width 123 height 14
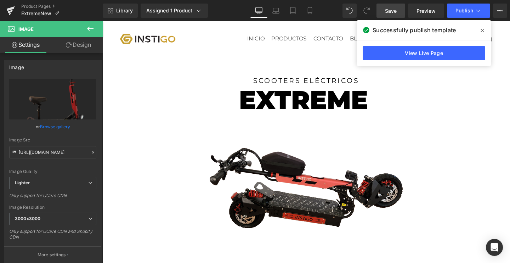
click at [393, 10] on span "Save" at bounding box center [391, 10] width 12 height 7
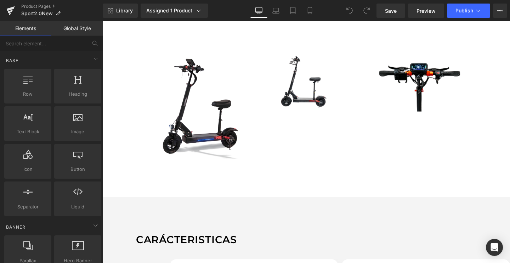
scroll to position [426, 0]
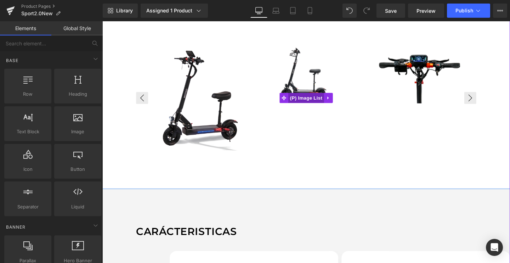
click at [311, 102] on span "(P) Image List" at bounding box center [317, 101] width 38 height 11
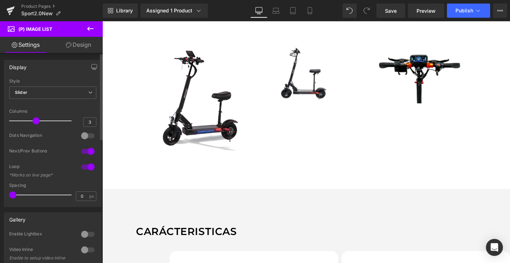
click at [80, 233] on div at bounding box center [87, 233] width 17 height 11
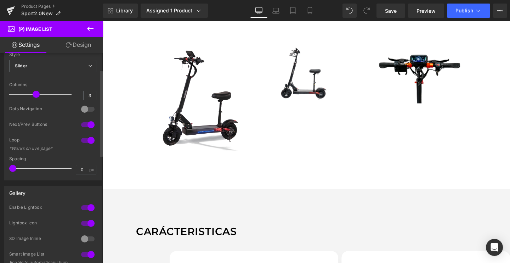
scroll to position [49, 0]
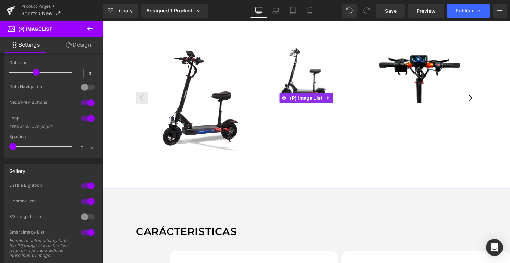
click at [487, 103] on button "›" at bounding box center [489, 101] width 13 height 13
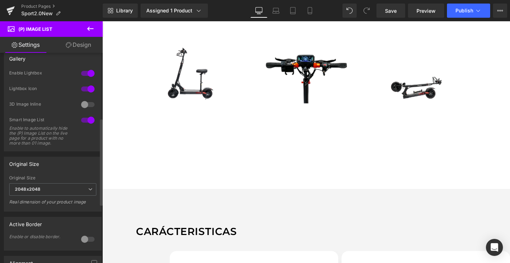
scroll to position [166, 0]
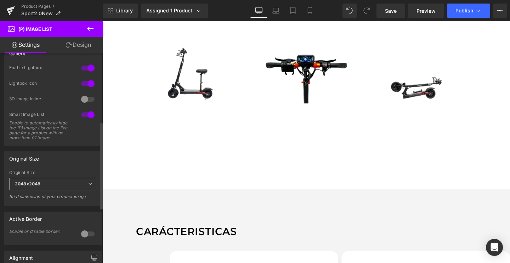
click at [47, 190] on span "2048x2048" at bounding box center [52, 184] width 87 height 12
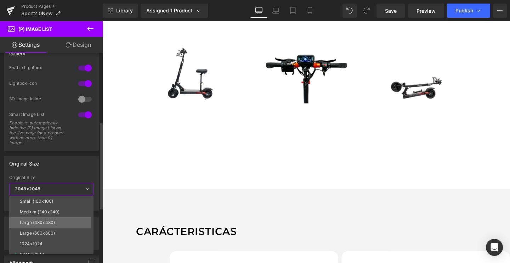
click at [39, 220] on div "Large (480x480)" at bounding box center [37, 222] width 35 height 5
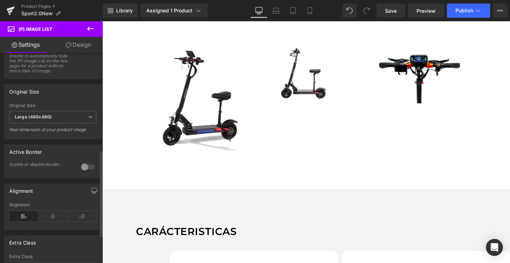
scroll to position [234, 0]
click at [46, 118] on b "Large (480x480)" at bounding box center [33, 115] width 37 height 5
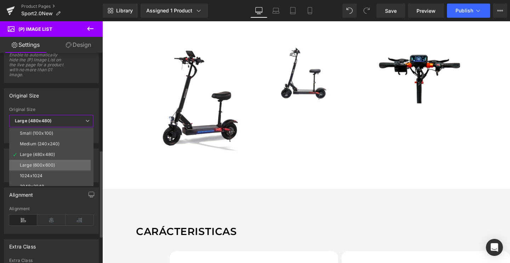
scroll to position [0, 0]
click at [40, 171] on li "1024x1024" at bounding box center [52, 175] width 87 height 11
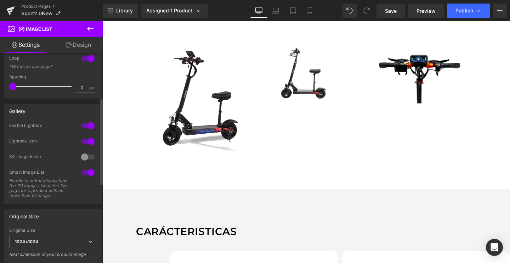
scroll to position [108, 0]
click at [82, 158] on div at bounding box center [87, 157] width 17 height 11
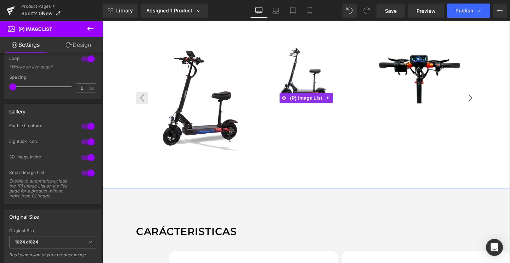
click at [488, 106] on button "›" at bounding box center [489, 101] width 13 height 13
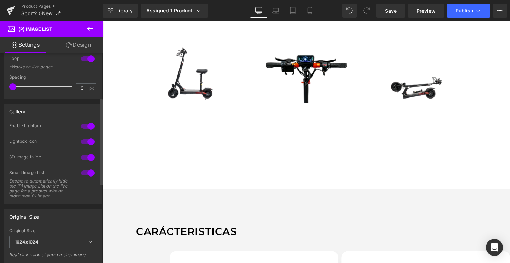
click at [85, 158] on div at bounding box center [87, 157] width 17 height 11
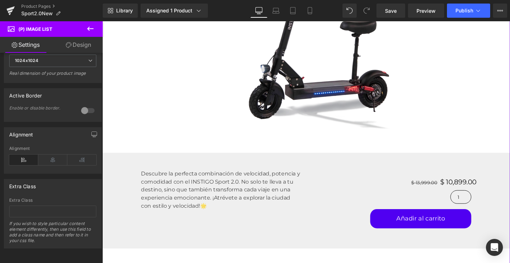
scroll to position [137, 0]
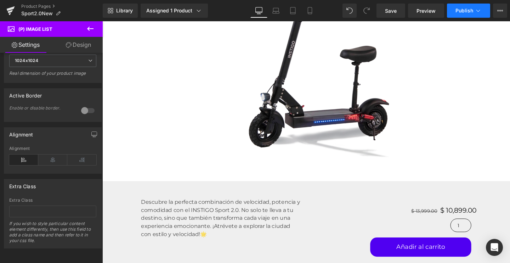
click at [460, 9] on span "Publish" at bounding box center [464, 11] width 18 height 6
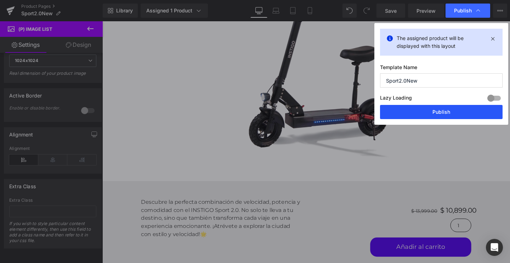
click at [409, 108] on button "Publish" at bounding box center [441, 112] width 123 height 14
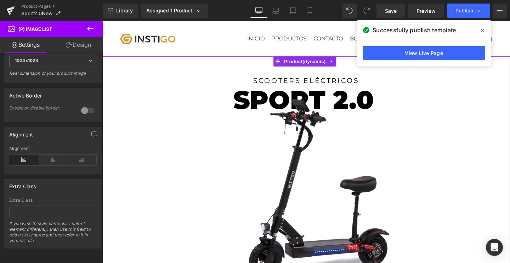
scroll to position [0, 0]
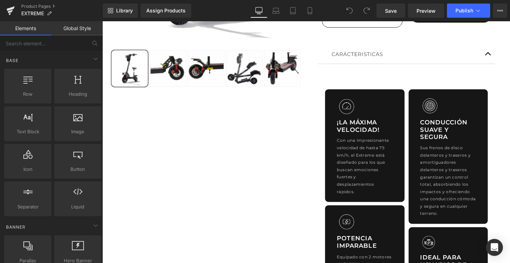
scroll to position [243, 0]
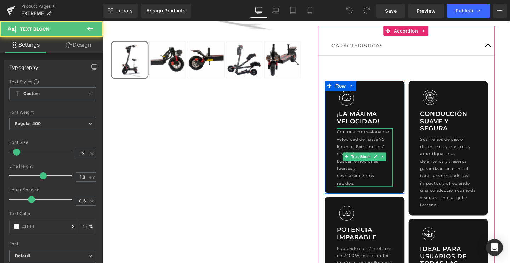
click at [369, 154] on p "Con una impresionante velocidad de hasta 75 km/h, el Extreme está diseñado para…" at bounding box center [378, 164] width 59 height 61
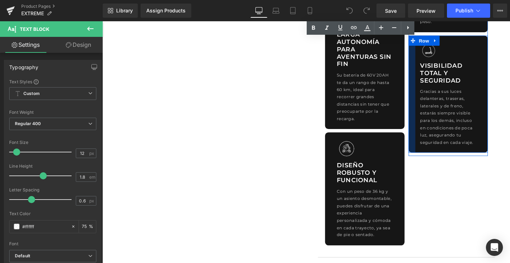
scroll to position [583, 0]
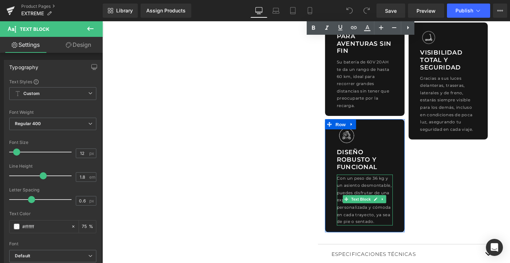
click at [386, 191] on p "Con un peso de 36 kg y un asiento desmontable, puedes disfrutar de una experien…" at bounding box center [378, 208] width 59 height 53
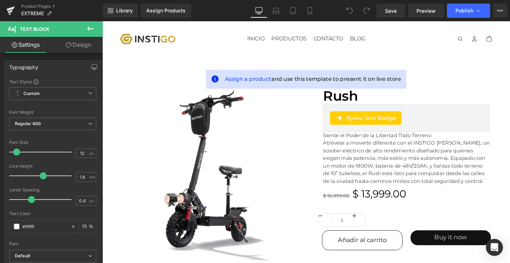
scroll to position [0, 0]
click at [11, 11] on icon at bounding box center [10, 11] width 5 height 3
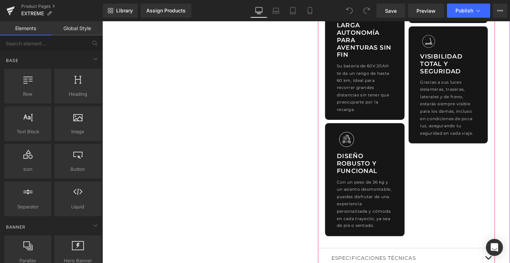
scroll to position [583, 0]
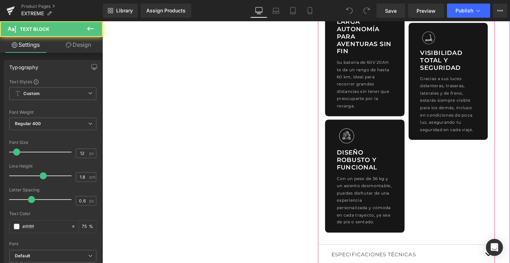
click at [358, 190] on p "Con un peso de 36 kg y un asiento desmontable, puedes disfrutar de una experien…" at bounding box center [378, 209] width 59 height 53
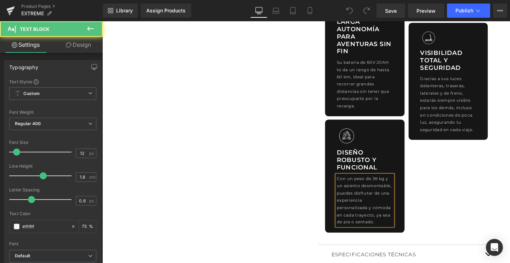
click at [358, 190] on p "Con un peso de 36 kg y un asiento desmontable, puedes disfrutar de una experien…" at bounding box center [378, 209] width 59 height 53
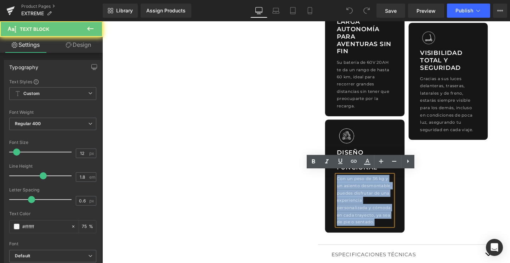
click at [358, 190] on p "Con un peso de 36 kg y un asiento desmontable, puedes disfrutar de una experien…" at bounding box center [378, 209] width 59 height 53
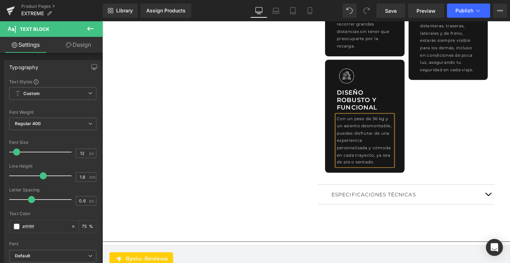
scroll to position [575, 0]
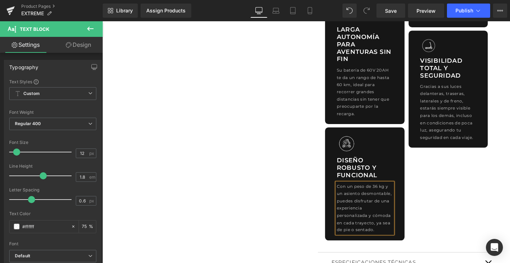
click at [362, 175] on span at bounding box center [360, 175] width 7 height 9
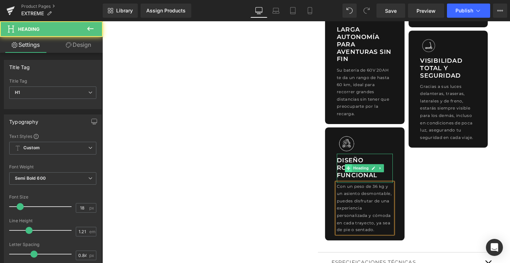
click at [362, 175] on span at bounding box center [360, 175] width 7 height 9
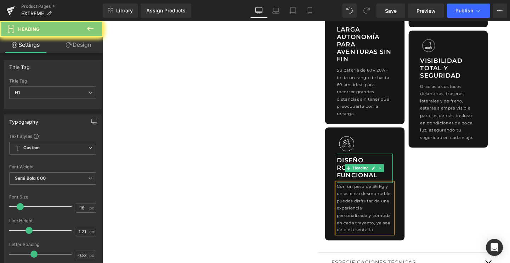
click at [351, 176] on h1 "Diseño robusto y funcional" at bounding box center [378, 175] width 59 height 23
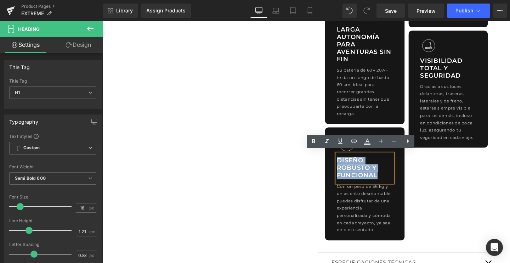
copy h1 "Diseño robusto y funcional"
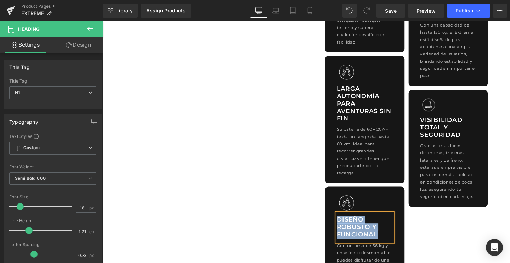
scroll to position [506, 0]
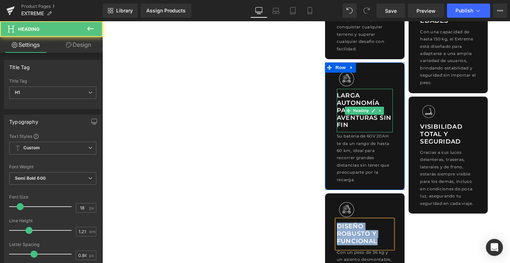
drag, startPoint x: 370, startPoint y: 121, endPoint x: 359, endPoint y: 126, distance: 12.2
click at [370, 121] on h1 "Larga autonomía para aventuras sin fin" at bounding box center [378, 115] width 59 height 39
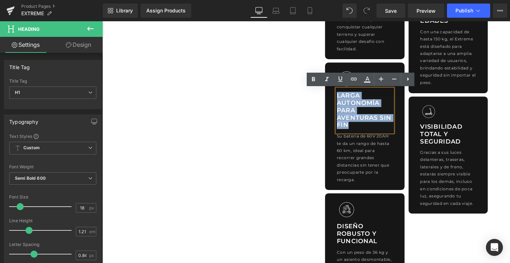
drag, startPoint x: 363, startPoint y: 129, endPoint x: 342, endPoint y: 92, distance: 41.9
click at [344, 92] on div "Image Larga autonomía para aventuras sin fin Heading Su batería de 60V 20AH te …" at bounding box center [378, 132] width 69 height 120
copy h1 "Larga autonomía para aventuras sin fin"
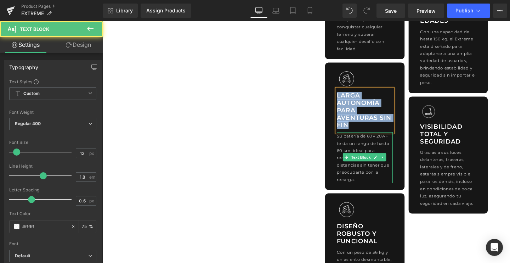
click at [350, 142] on p "Su batería de 60V 20AH te da un rango de hasta 60 km, ideal para recorrer grand…" at bounding box center [378, 164] width 59 height 53
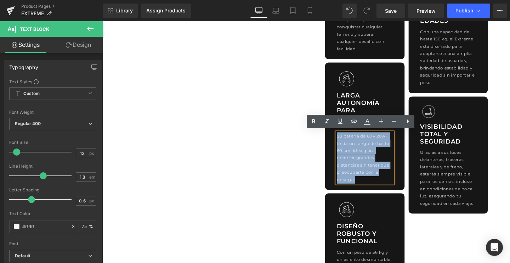
copy p "Su batería de 60V 20AH te da un rango de hasta 60 km, ideal para recorrer grand…"
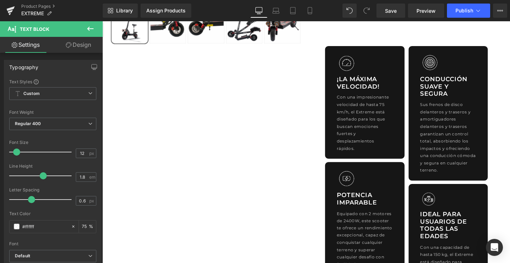
scroll to position [274, 0]
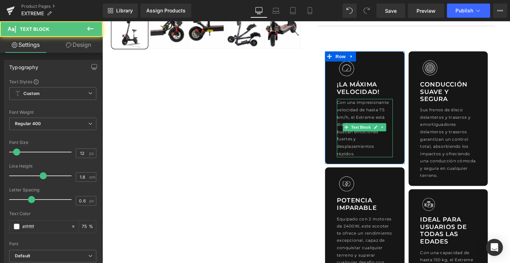
drag, startPoint x: 370, startPoint y: 124, endPoint x: 374, endPoint y: 114, distance: 10.4
click at [370, 124] on p "Con una impresionante velocidad de hasta 75 km/h, el Extreme está diseñado para…" at bounding box center [378, 133] width 59 height 61
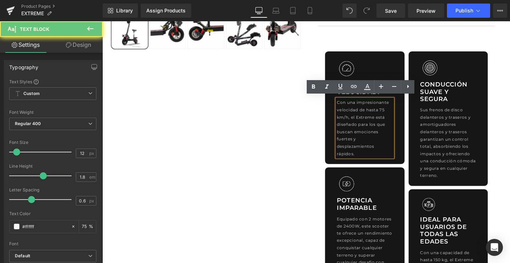
click at [374, 114] on p "Con una impresionante velocidad de hasta 75 km/h, el Extreme está diseñado para…" at bounding box center [378, 133] width 59 height 61
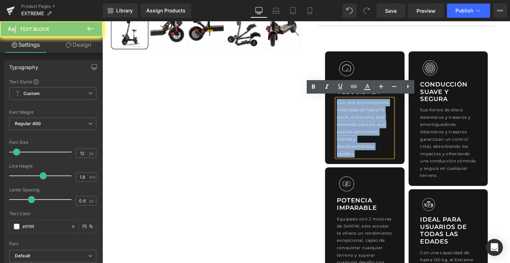
click at [374, 114] on p "Con una impresionante velocidad de hasta 75 km/h, el Extreme está diseñado para…" at bounding box center [378, 133] width 59 height 61
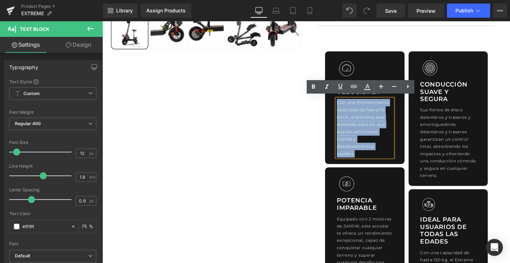
copy p "Con una impresionante velocidad de hasta 75 km/h, el Extreme está diseñado para…"
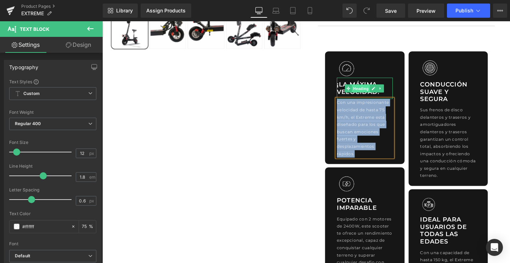
click at [365, 87] on span "Heading" at bounding box center [373, 91] width 19 height 9
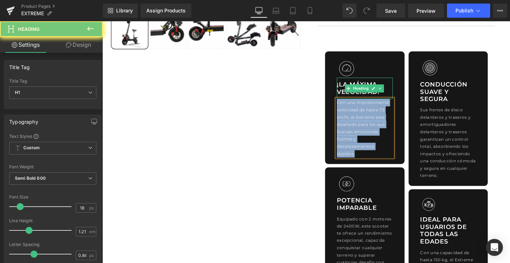
click at [362, 81] on div "¡La máxima velocidad!" at bounding box center [378, 91] width 59 height 23
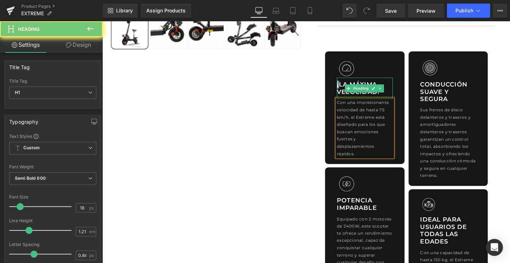
click at [362, 81] on div "¡La máxima velocidad!" at bounding box center [378, 91] width 59 height 23
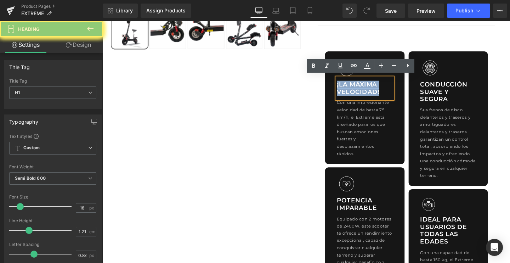
click at [362, 81] on div "¡La máxima velocidad!" at bounding box center [378, 91] width 59 height 23
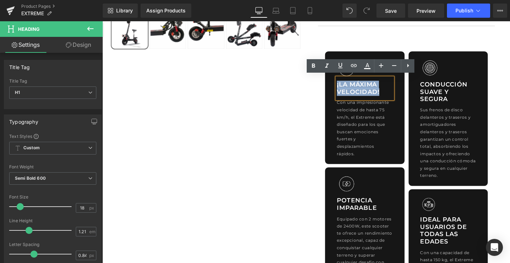
copy h1 "¡La máxima velocidad!"
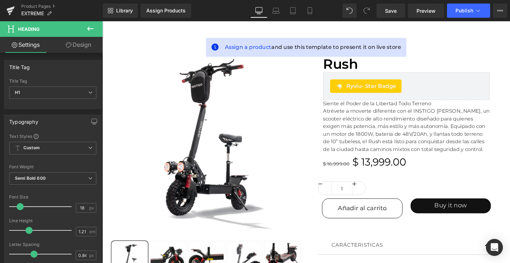
scroll to position [87, 0]
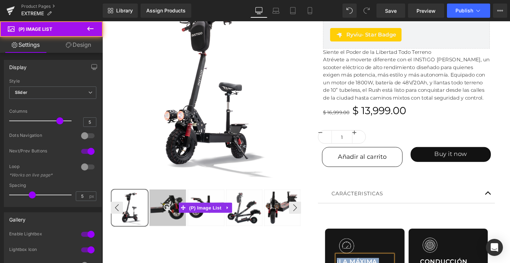
click at [181, 208] on div at bounding box center [171, 217] width 38 height 38
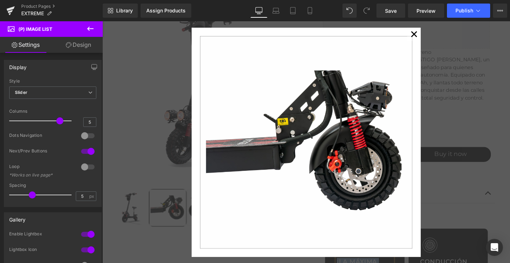
click at [429, 35] on button "✕" at bounding box center [430, 35] width 14 height 14
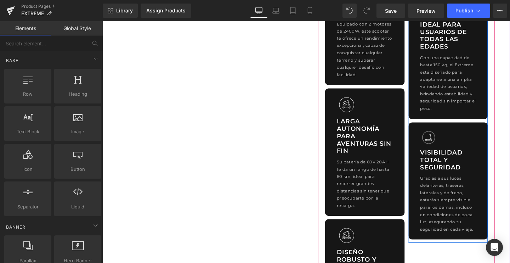
scroll to position [533, 0]
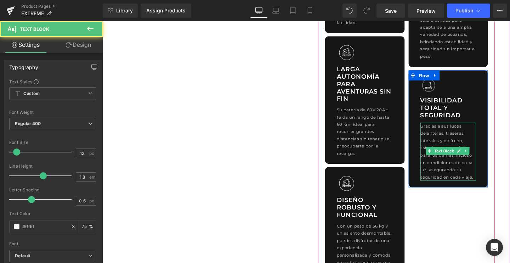
click at [456, 135] on div "Gracias a sus luces delanteras, traseras, laterales y de freno, estarás siempre…" at bounding box center [466, 158] width 59 height 61
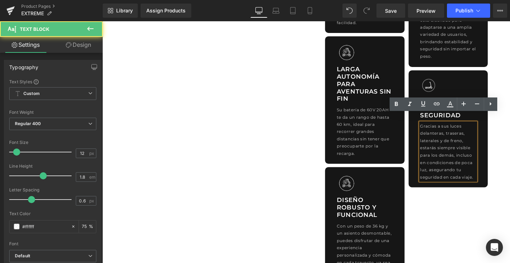
click at [445, 130] on div "Gracias a sus luces delanteras, traseras, laterales y de freno, estarás siempre…" at bounding box center [466, 158] width 59 height 61
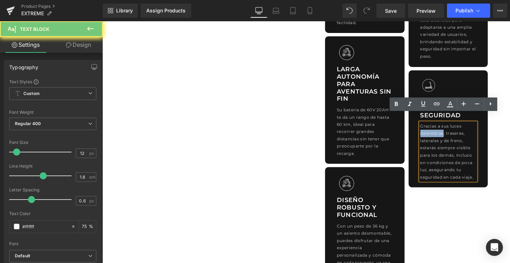
click at [445, 130] on div "Gracias a sus luces delanteras, traseras, laterales y de freno, estarás siempre…" at bounding box center [466, 158] width 59 height 61
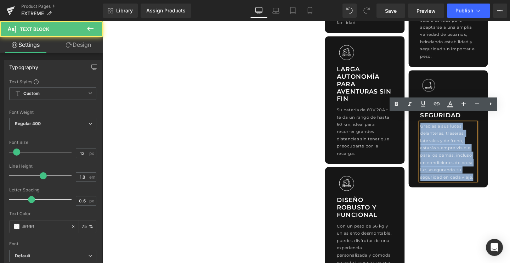
click at [445, 130] on div "Gracias a sus luces delanteras, traseras, laterales y de freno, estarás siempre…" at bounding box center [466, 158] width 59 height 61
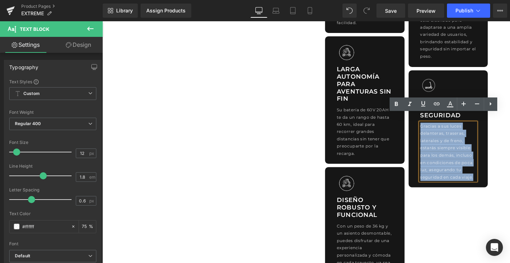
copy div "Gracias a sus luces delanteras, traseras, laterales y de freno, estarás siempre…"
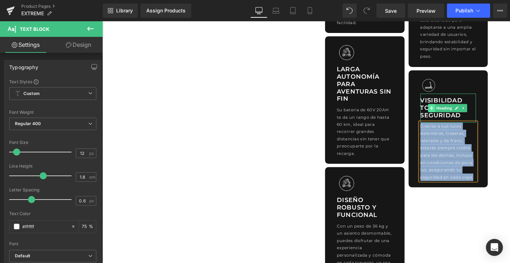
click at [445, 108] on span at bounding box center [448, 112] width 7 height 9
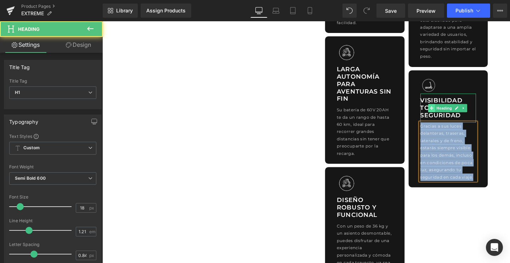
click at [445, 108] on span at bounding box center [448, 112] width 7 height 9
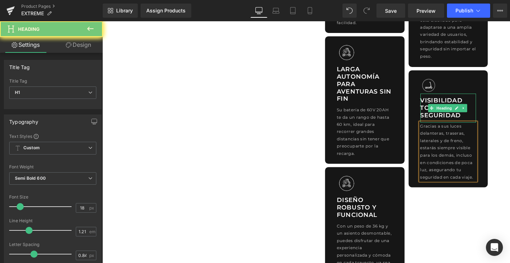
click at [439, 101] on h1 "Visibilidad total y seguridad" at bounding box center [466, 112] width 59 height 23
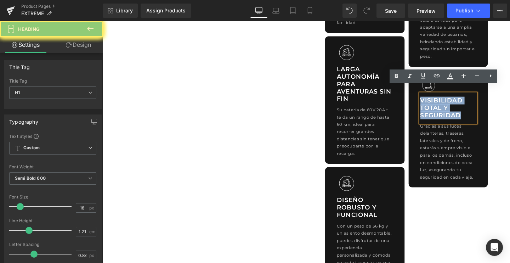
click at [439, 101] on h1 "Visibilidad total y seguridad" at bounding box center [466, 112] width 59 height 23
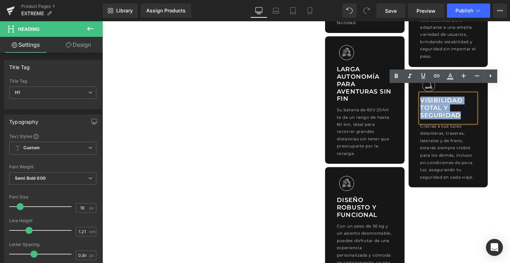
copy h1 "Visibilidad total y seguridad"
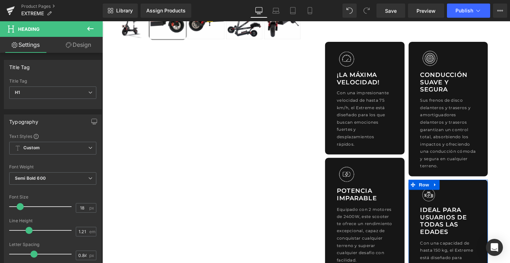
scroll to position [283, 0]
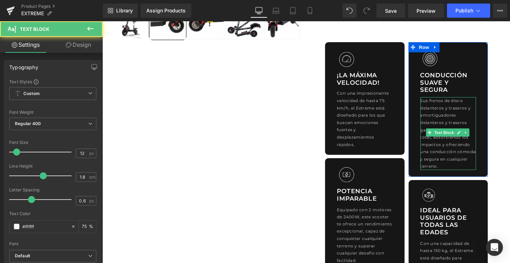
click at [445, 114] on p "Sus frenos de disco delanteros y traseros y amortiguadores delanteros y trasero…" at bounding box center [466, 139] width 59 height 77
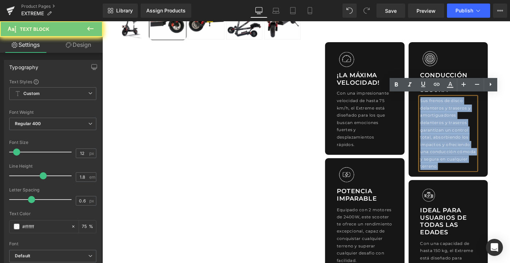
click at [445, 114] on p "Sus frenos de disco delanteros y traseros y amortiguadores delanteros y trasero…" at bounding box center [466, 139] width 59 height 77
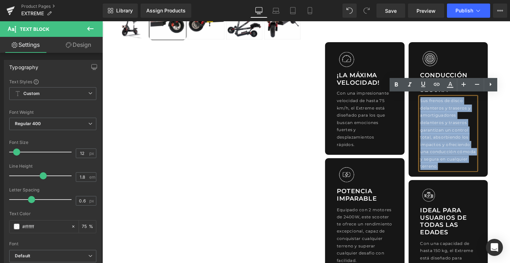
copy p "Sus frenos de disco delanteros y traseros y amortiguadores delanteros y trasero…"
click at [453, 85] on span "Heading" at bounding box center [462, 85] width 19 height 9
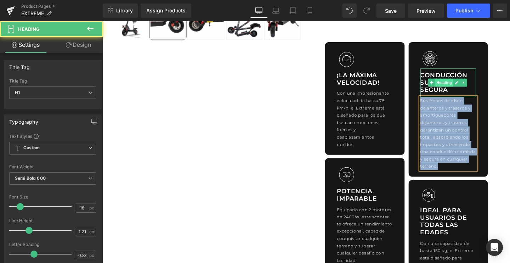
click at [452, 85] on span "Heading" at bounding box center [461, 85] width 19 height 9
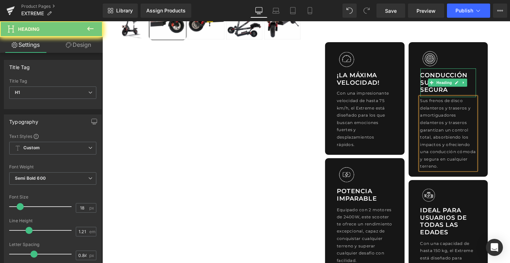
click at [442, 86] on h1 "Conducción suave y segura" at bounding box center [466, 85] width 59 height 23
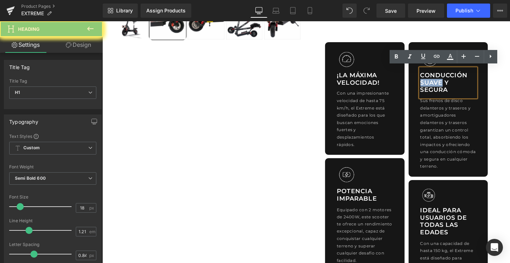
click at [442, 86] on h1 "Conducción suave y segura" at bounding box center [466, 85] width 59 height 23
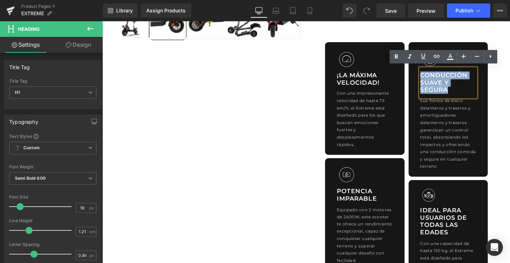
copy h1 "Conducción suave y segura"
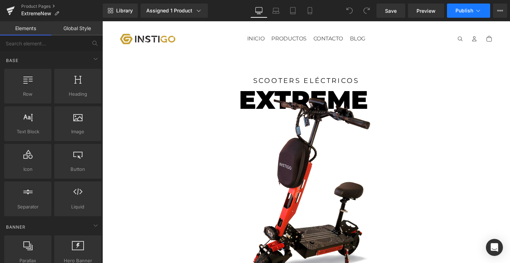
click at [463, 11] on span "Publish" at bounding box center [464, 11] width 18 height 6
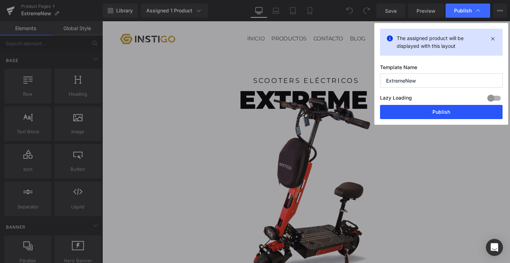
click at [411, 112] on button "Publish" at bounding box center [441, 112] width 123 height 14
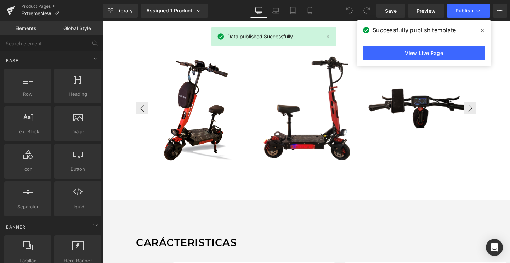
scroll to position [415, 0]
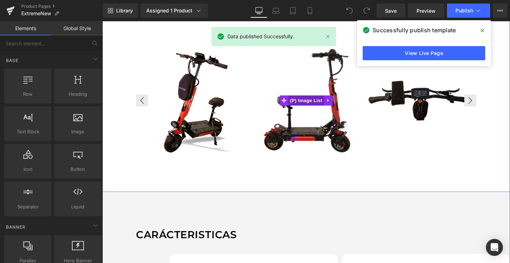
click at [315, 102] on span "(P) Image List" at bounding box center [317, 104] width 38 height 11
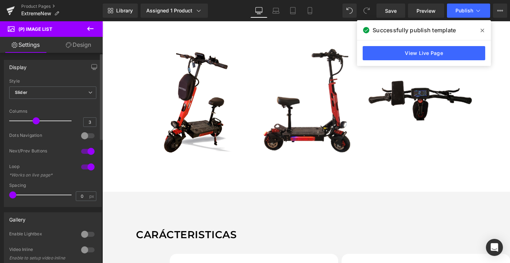
click at [84, 235] on div at bounding box center [87, 233] width 17 height 11
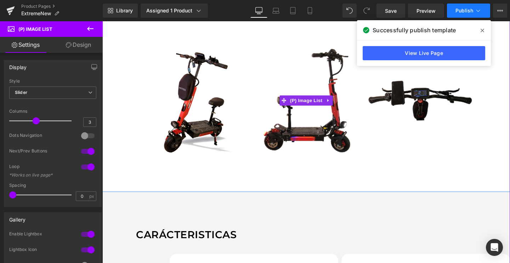
click at [455, 16] on button "Publish" at bounding box center [468, 11] width 43 height 14
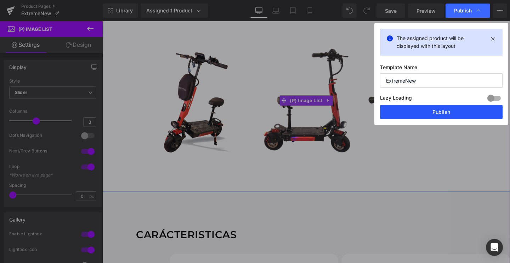
click at [393, 117] on button "Publish" at bounding box center [441, 112] width 123 height 14
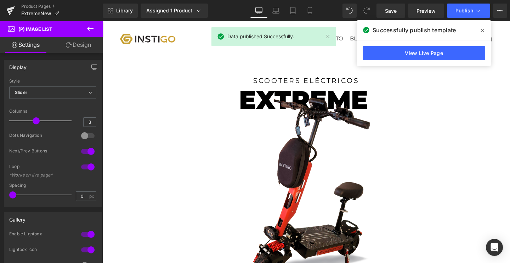
scroll to position [0, 0]
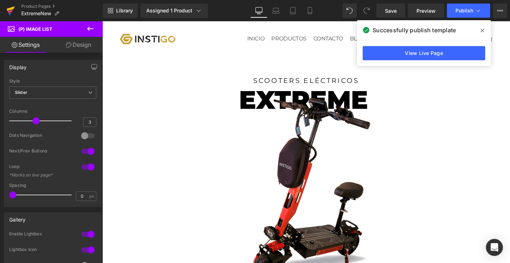
click at [12, 10] on icon at bounding box center [10, 11] width 5 height 3
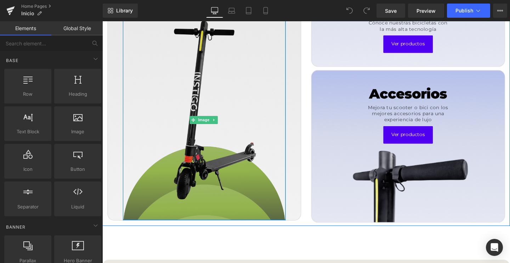
scroll to position [884, 0]
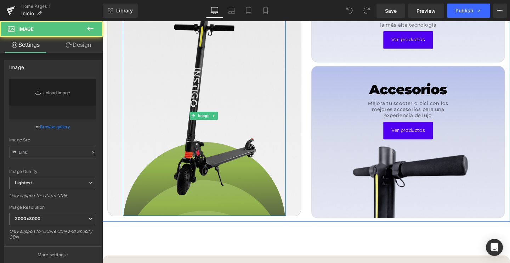
click at [210, 145] on img at bounding box center [209, 120] width 171 height 210
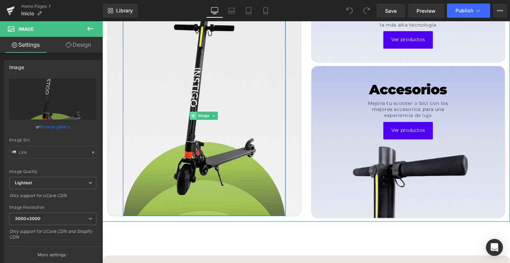
click at [195, 116] on span at bounding box center [197, 120] width 7 height 9
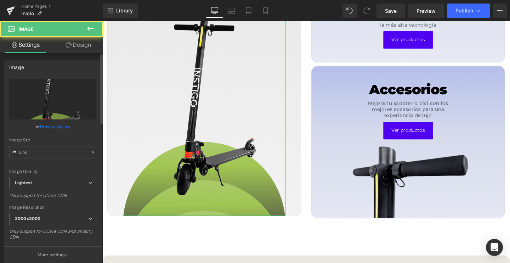
click at [53, 124] on link "Browse gallery" at bounding box center [55, 126] width 30 height 12
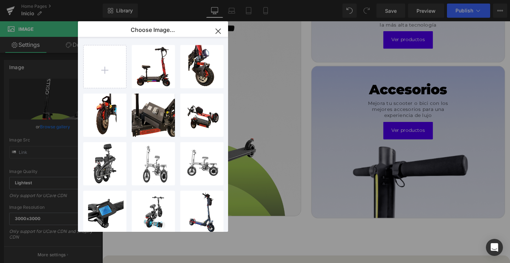
type input "C:\fakepath\SCOOTERHOME2.png"
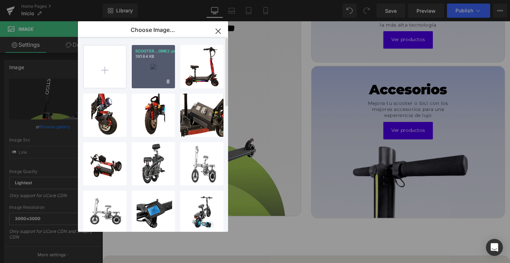
click at [0, 0] on div "SCOOTER...OME2.png 391.64 KB" at bounding box center [0, 0] width 0 height 0
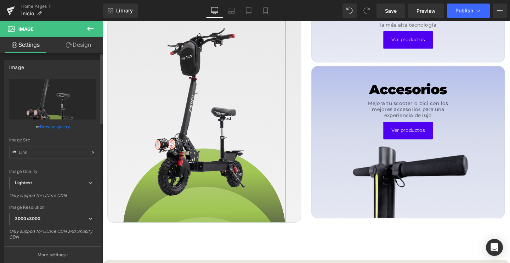
click at [59, 127] on link "Browse gallery" at bounding box center [55, 126] width 30 height 12
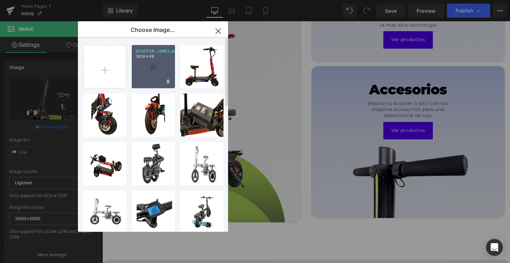
click at [0, 0] on div "SCOOTER...OME2.png 391.64 KB" at bounding box center [0, 0] width 0 height 0
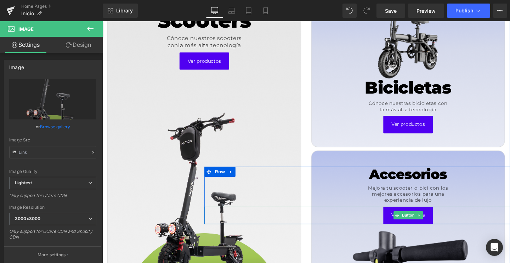
scroll to position [794, 0]
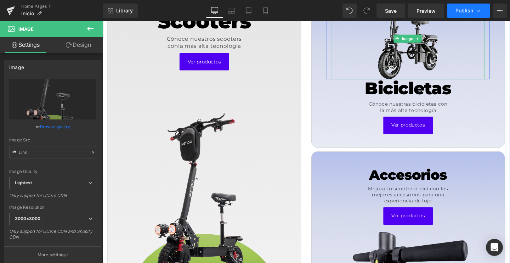
click at [463, 14] on button "Publish" at bounding box center [468, 11] width 43 height 14
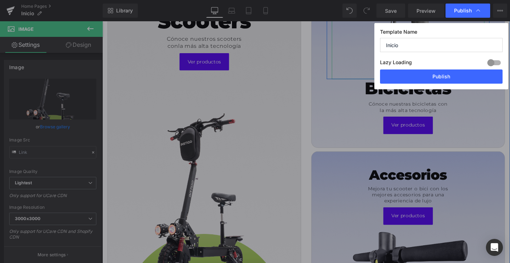
click at [0, 0] on div "Template Name Inicio Lazy Loading Build Upgrade plan to unlock Lazy loading hel…" at bounding box center [0, 0] width 0 height 0
click at [0, 0] on button "Publish" at bounding box center [0, 0] width 0 height 0
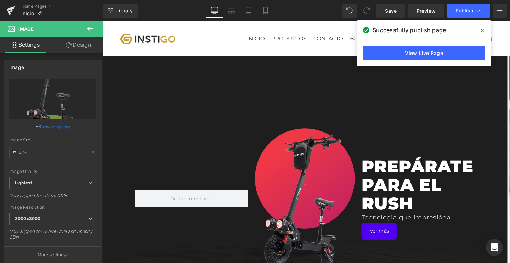
scroll to position [0, 0]
